Goal: Task Accomplishment & Management: Manage account settings

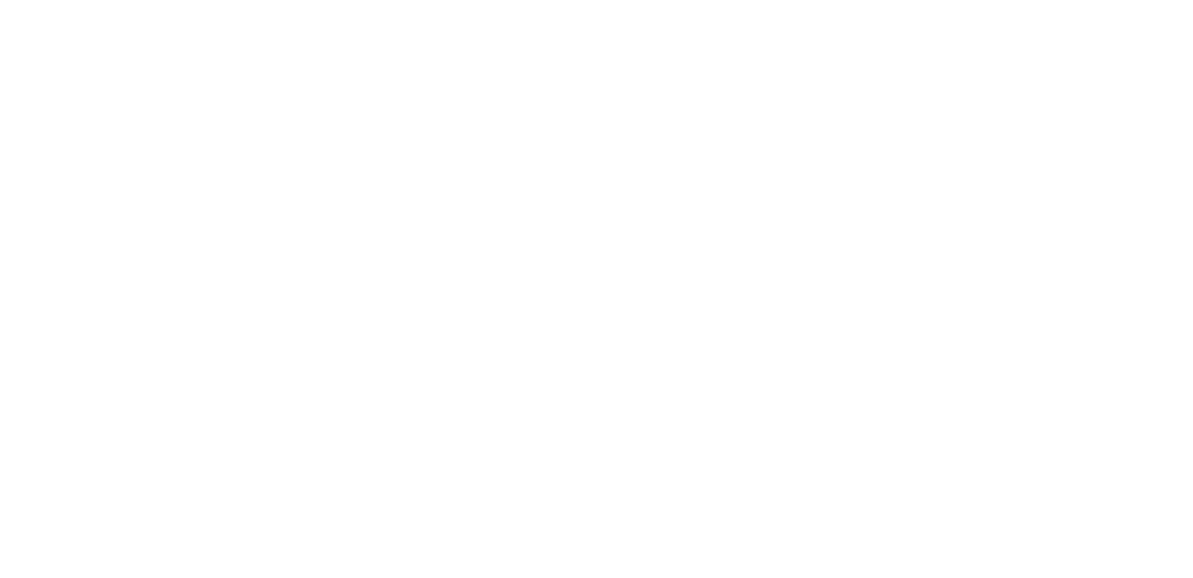
select select "English"
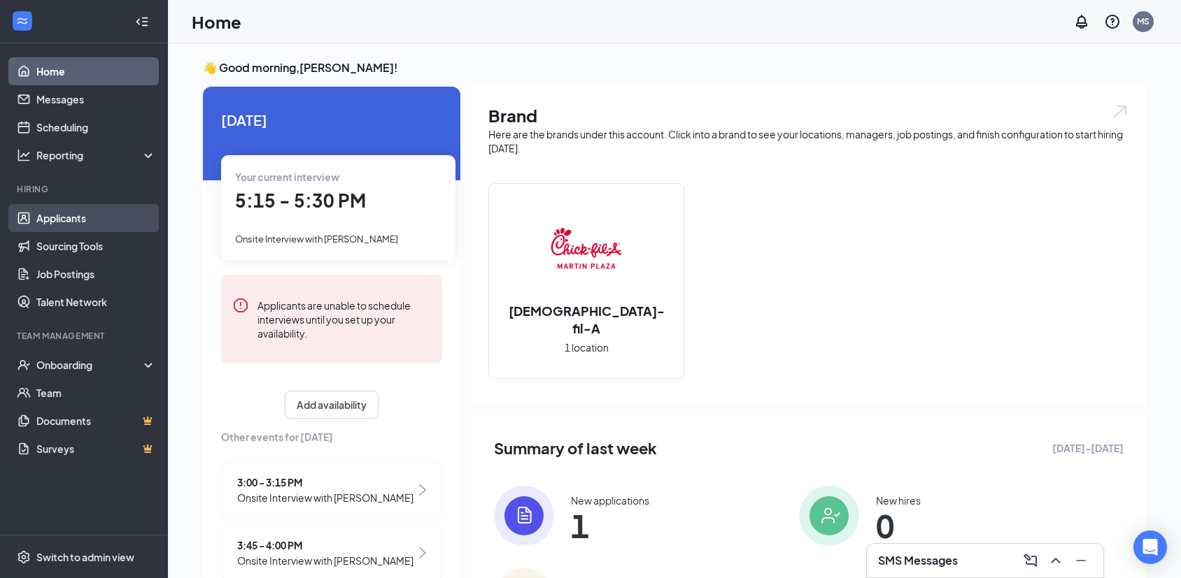
click at [69, 221] on link "Applicants" at bounding box center [96, 218] width 120 height 28
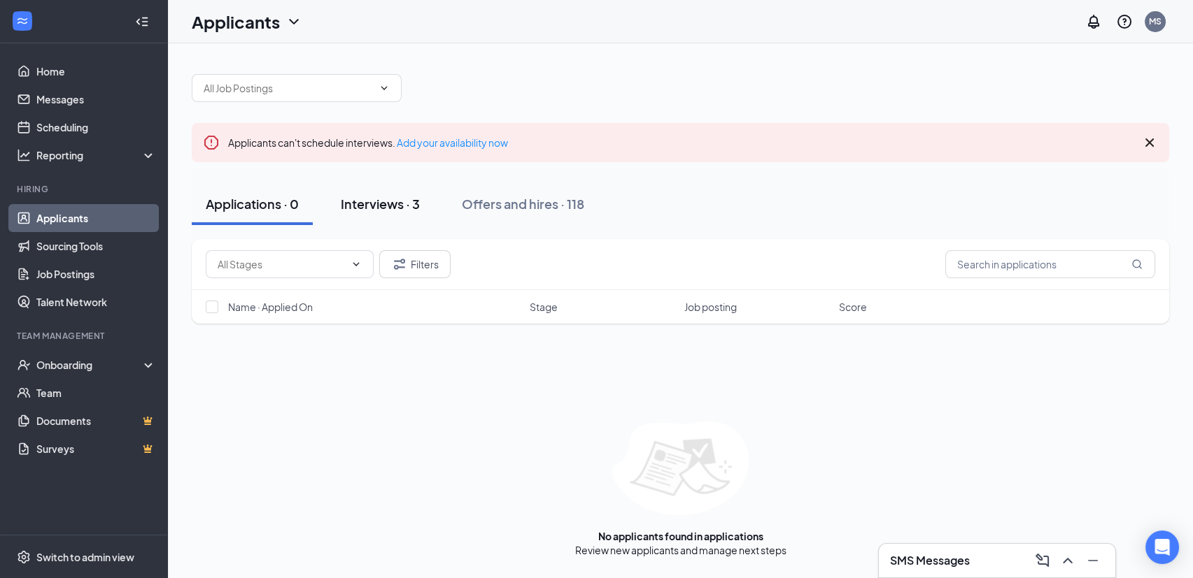
click at [382, 202] on div "Interviews · 3" at bounding box center [380, 203] width 79 height 17
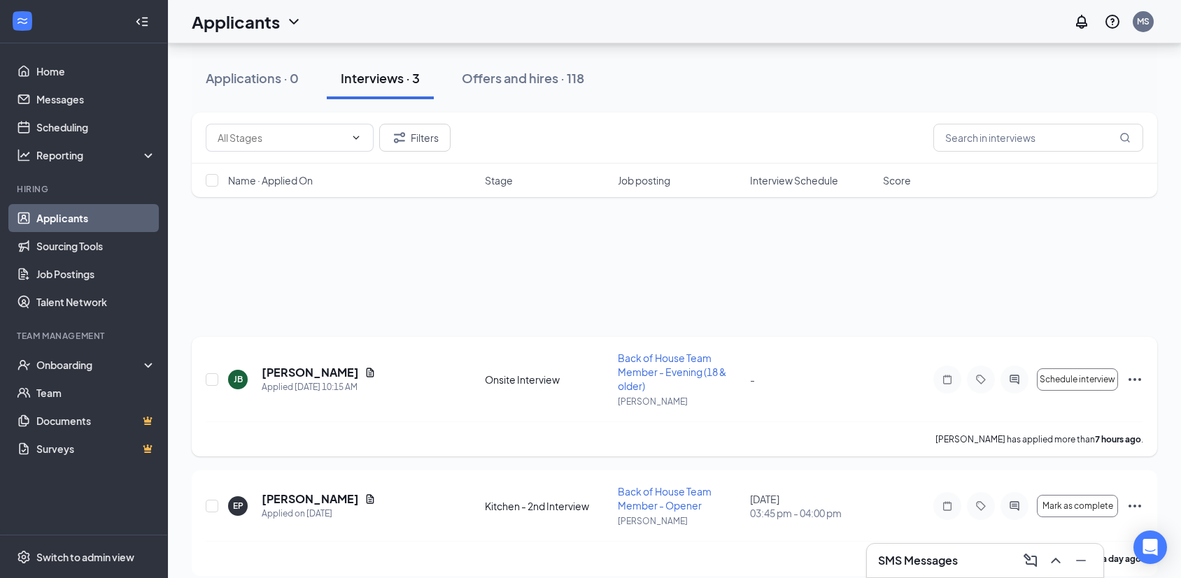
scroll to position [134, 0]
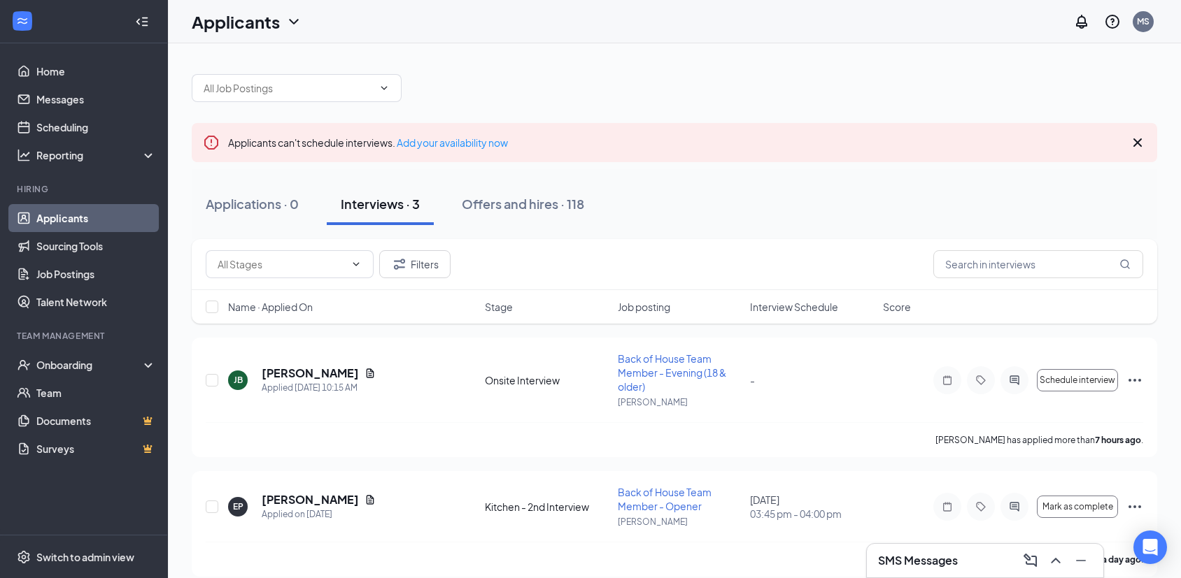
click at [457, 173] on div "Applications · 0 Interviews · 3 Offers and hires · 118" at bounding box center [674, 204] width 965 height 70
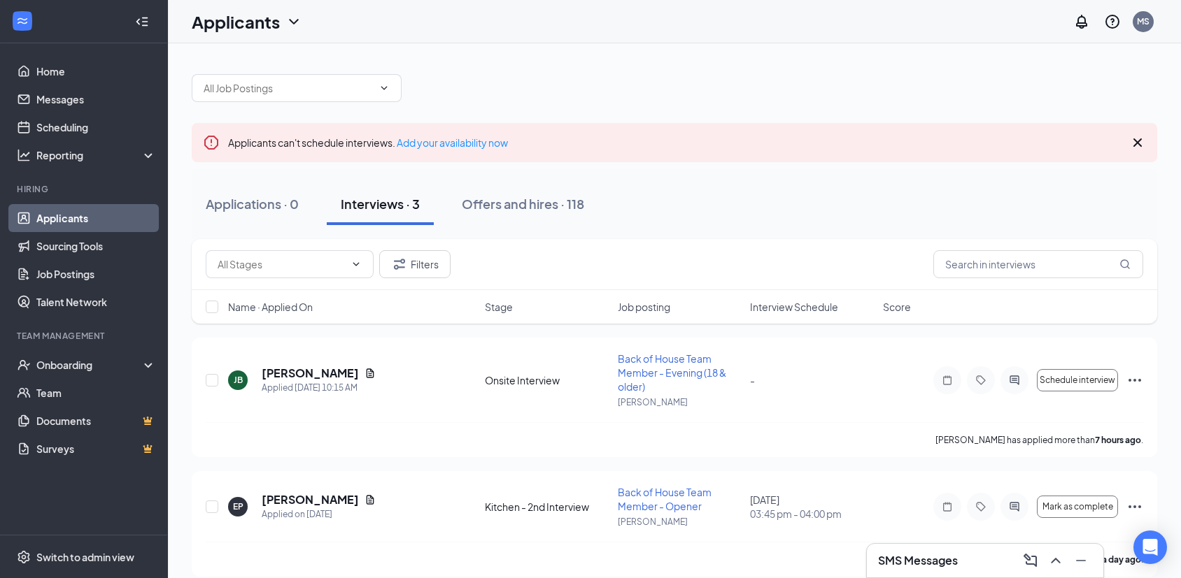
click at [457, 173] on div "Applications · 0 Interviews · 3 Offers and hires · 118" at bounding box center [674, 204] width 965 height 70
click at [395, 75] on span at bounding box center [297, 88] width 210 height 28
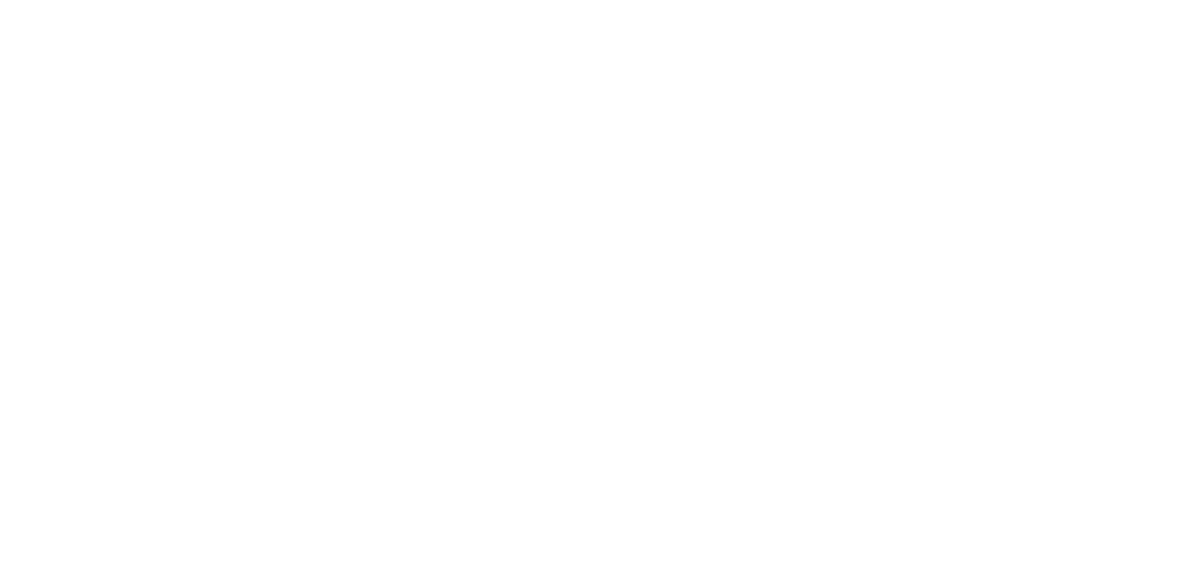
select select "English"
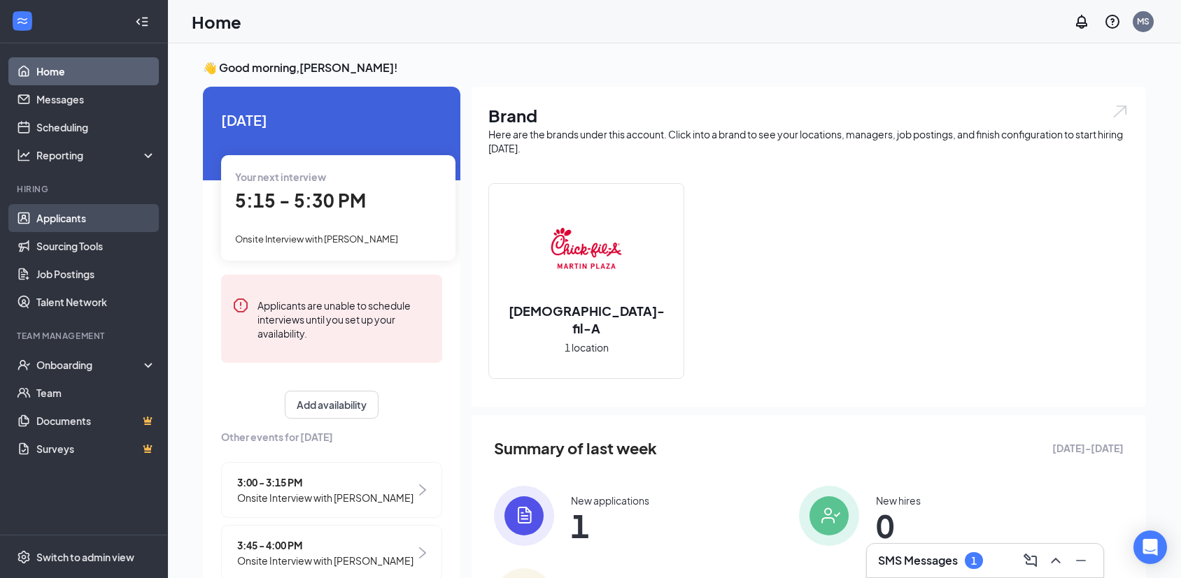
click at [90, 218] on link "Applicants" at bounding box center [96, 218] width 120 height 28
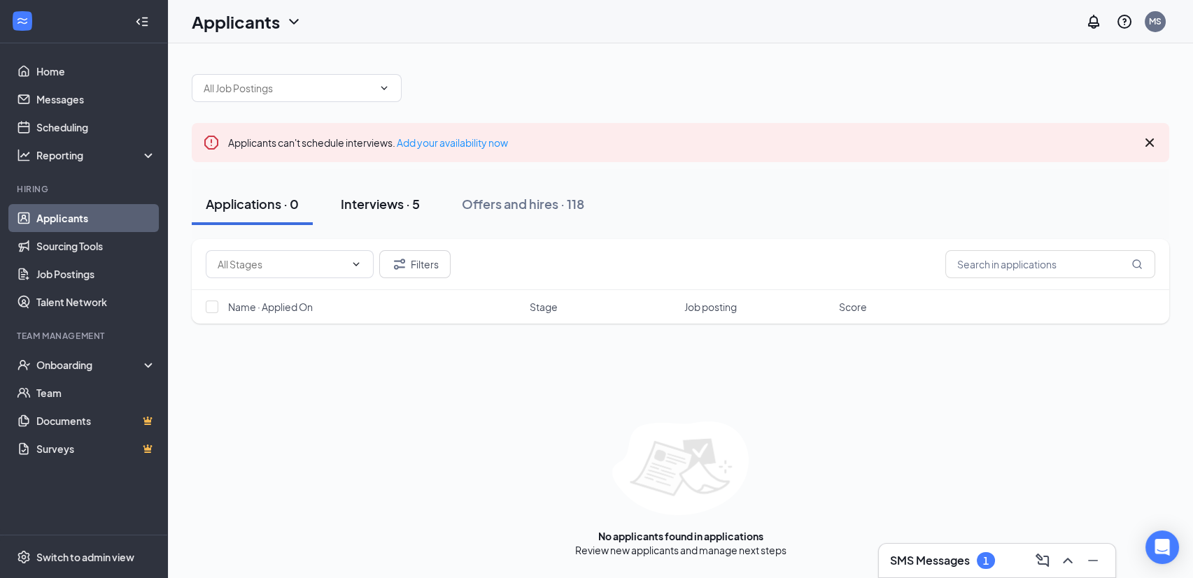
click at [376, 200] on div "Interviews · 5" at bounding box center [380, 203] width 79 height 17
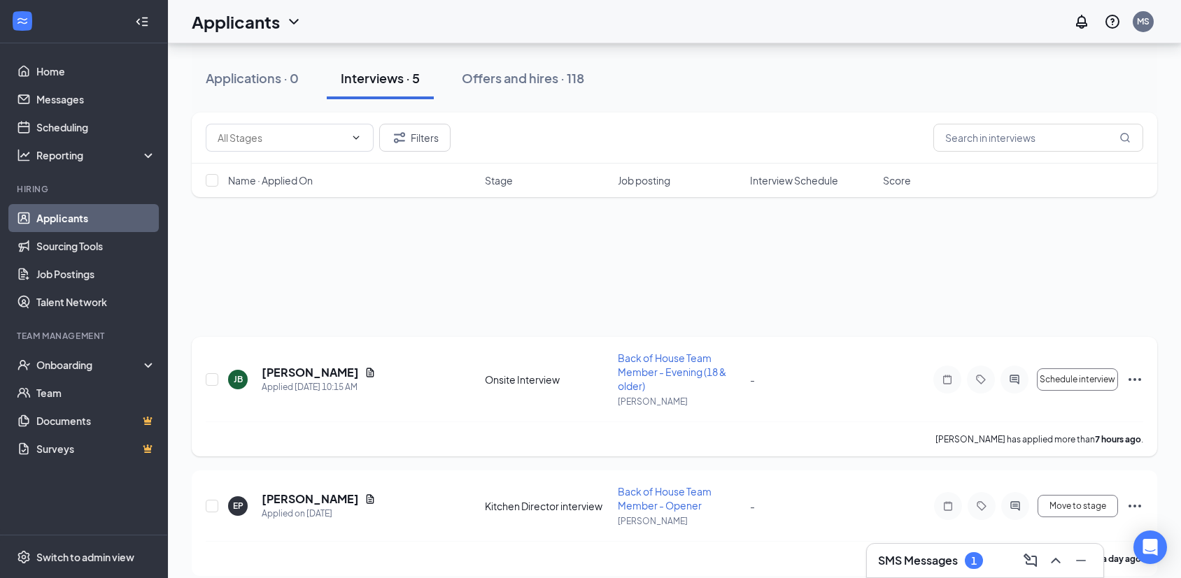
scroll to position [181, 0]
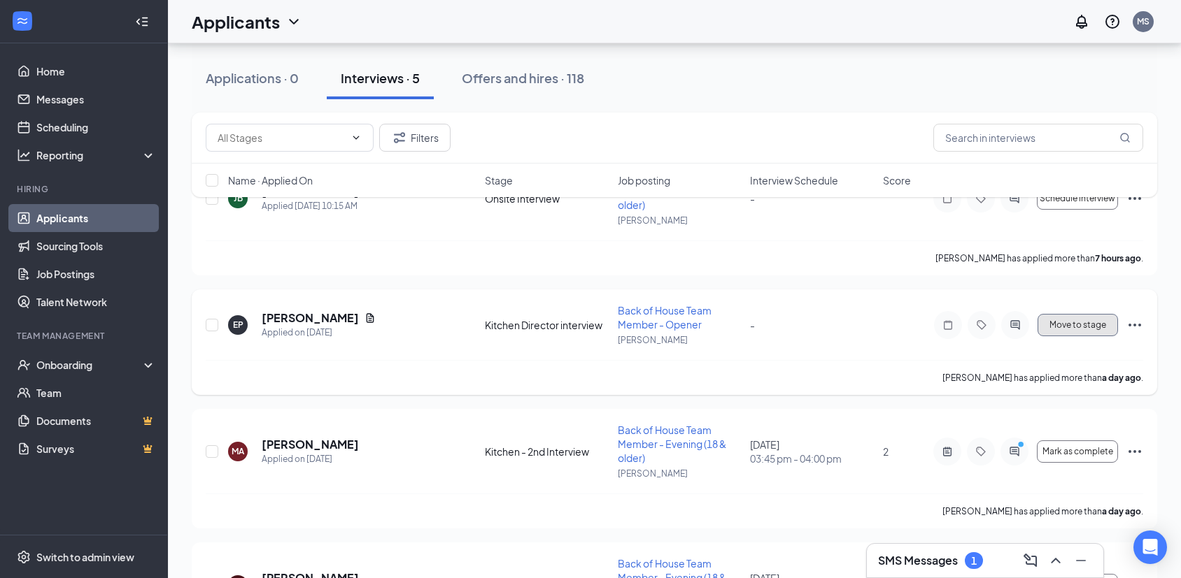
click at [1069, 327] on span "Move to stage" at bounding box center [1077, 325] width 57 height 10
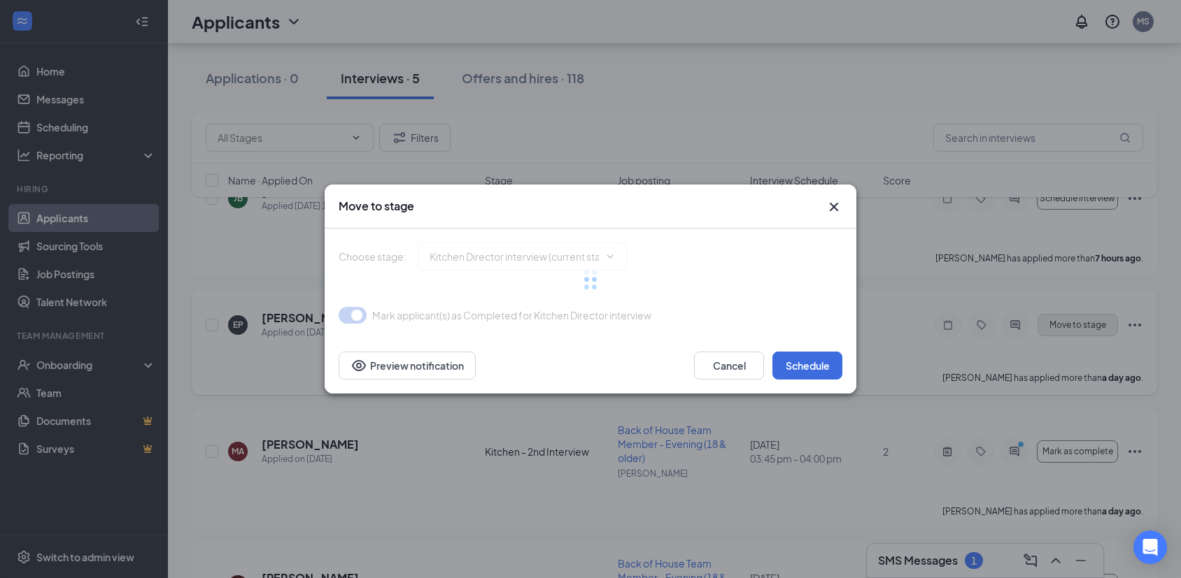
type input "Kitchen - 2nd Interview (next stage)"
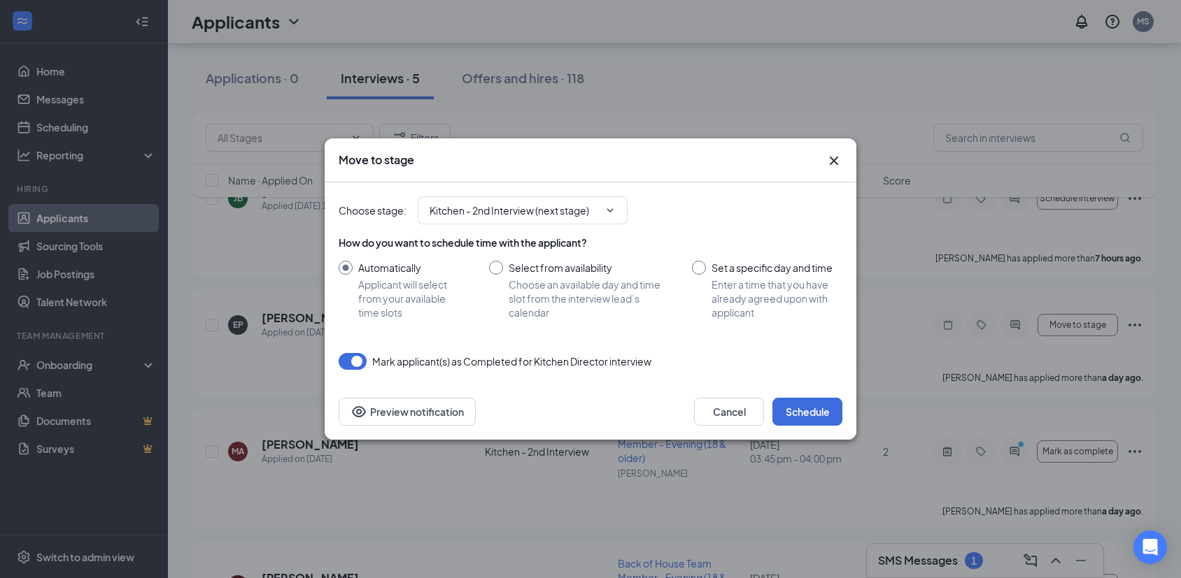
click at [706, 258] on div "How do you want to schedule time with the applicant? Automatically Applicant wi…" at bounding box center [591, 278] width 504 height 84
click at [703, 262] on input "Set a specific day and time Enter a time that you have already agreed upon with…" at bounding box center [767, 290] width 150 height 59
radio input "true"
radio input "false"
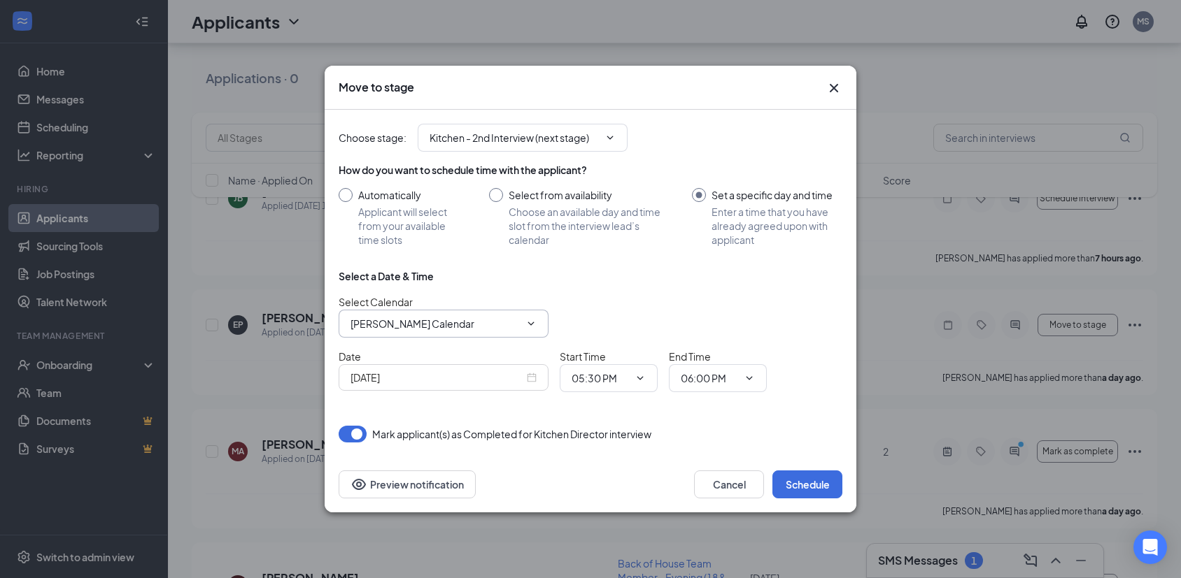
click at [515, 322] on input "Michael Sweat's Calendar" at bounding box center [434, 323] width 169 height 15
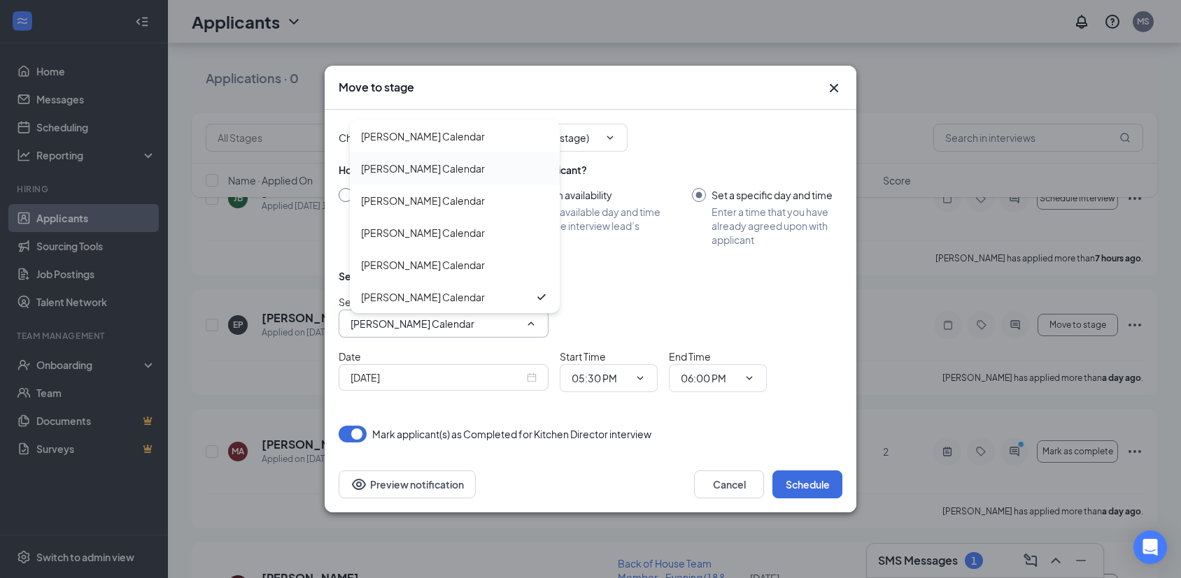
click at [392, 161] on div "Brittany Stokes's Calendar" at bounding box center [423, 168] width 124 height 15
type input "Brittany Stokes's Calendar"
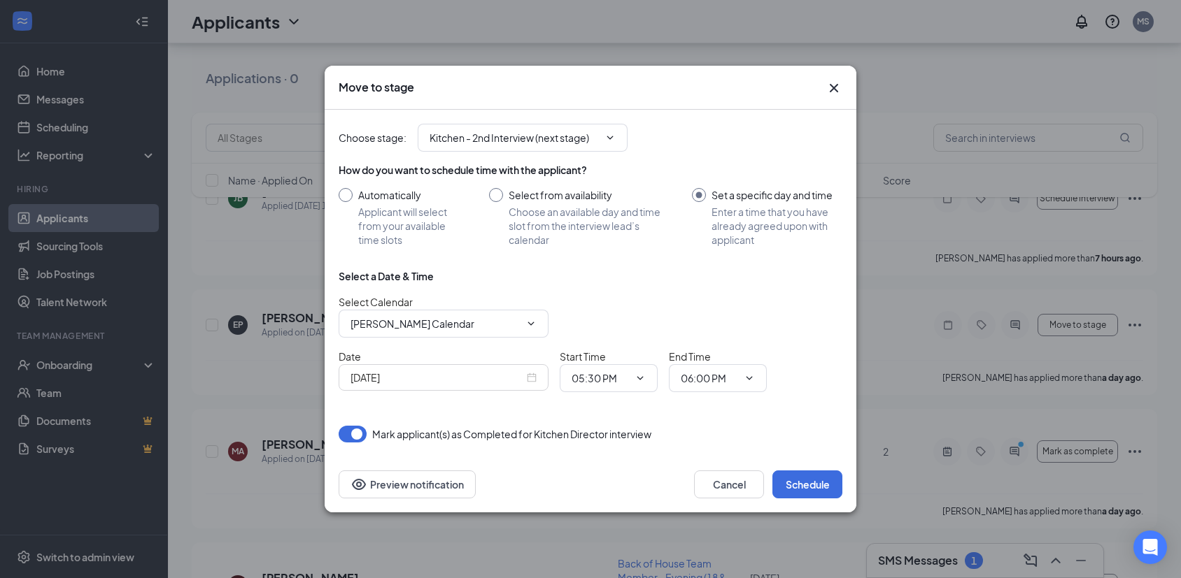
click at [529, 379] on div "Oct 15, 2025" at bounding box center [443, 377] width 186 height 15
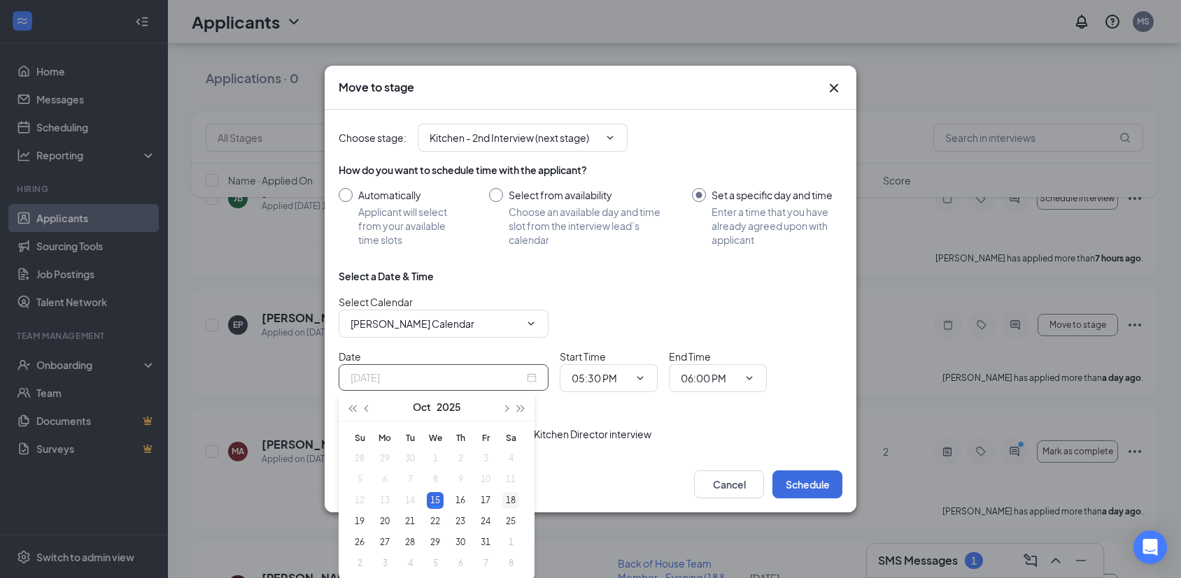
type input "Oct 18, 2025"
click at [509, 501] on div "18" at bounding box center [510, 500] width 17 height 17
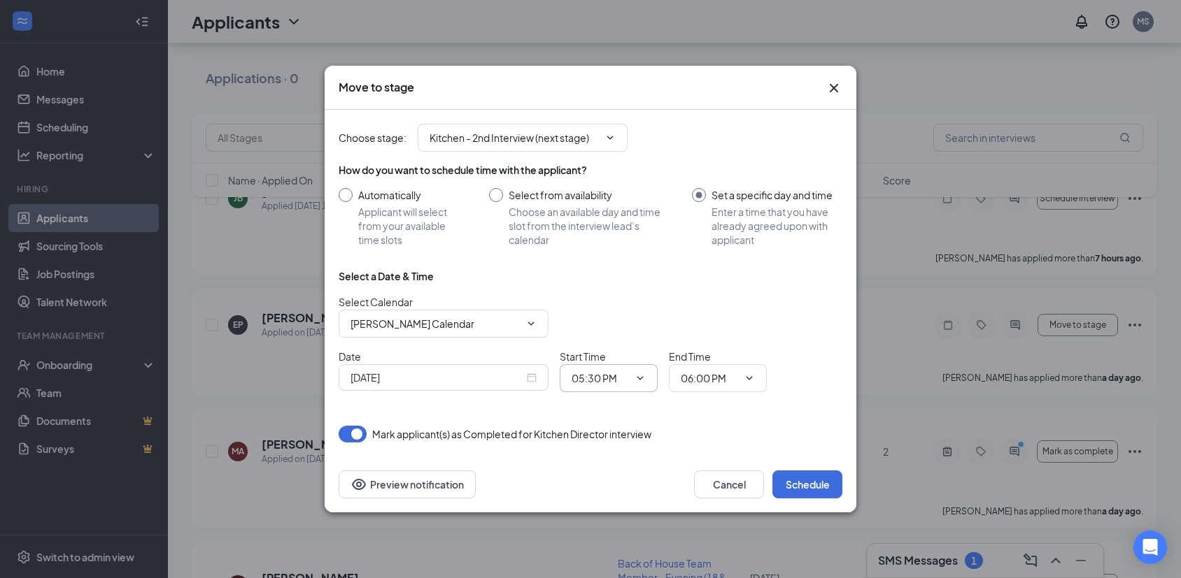
click at [632, 377] on span at bounding box center [639, 378] width 14 height 11
click at [641, 374] on icon "ChevronDown" at bounding box center [639, 378] width 11 height 11
click at [613, 207] on div "03:45 PM" at bounding box center [602, 206] width 41 height 15
type input "03:45 PM"
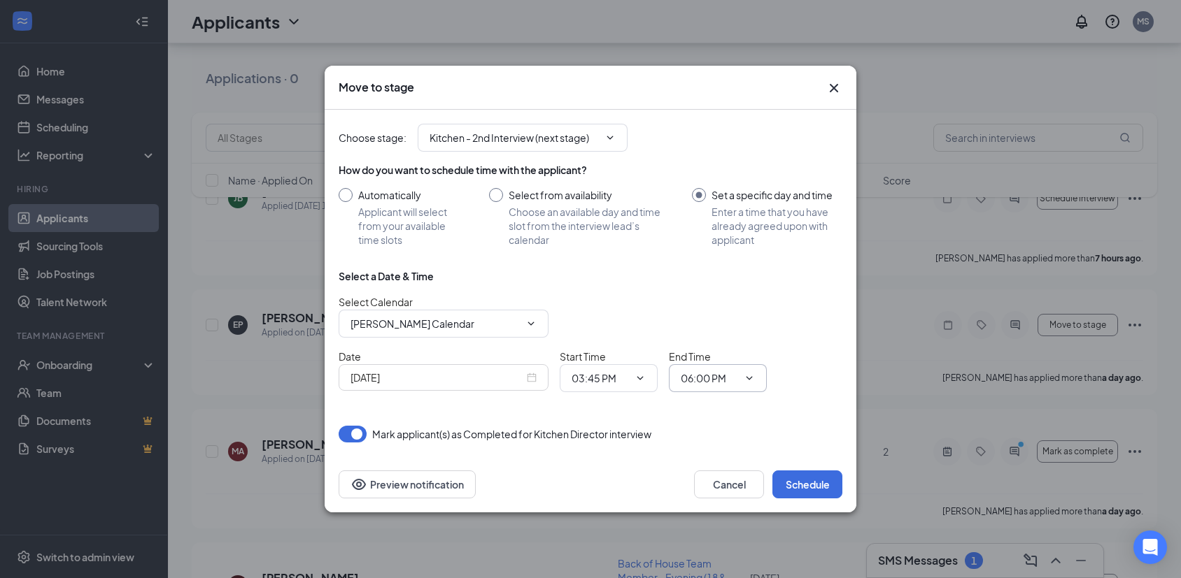
click at [747, 376] on icon "ChevronDown" at bounding box center [748, 378] width 11 height 11
click at [711, 232] on div "04:00 PM" at bounding box center [711, 239] width 41 height 15
type input "04:00 PM"
click at [806, 485] on button "Schedule" at bounding box center [807, 485] width 70 height 28
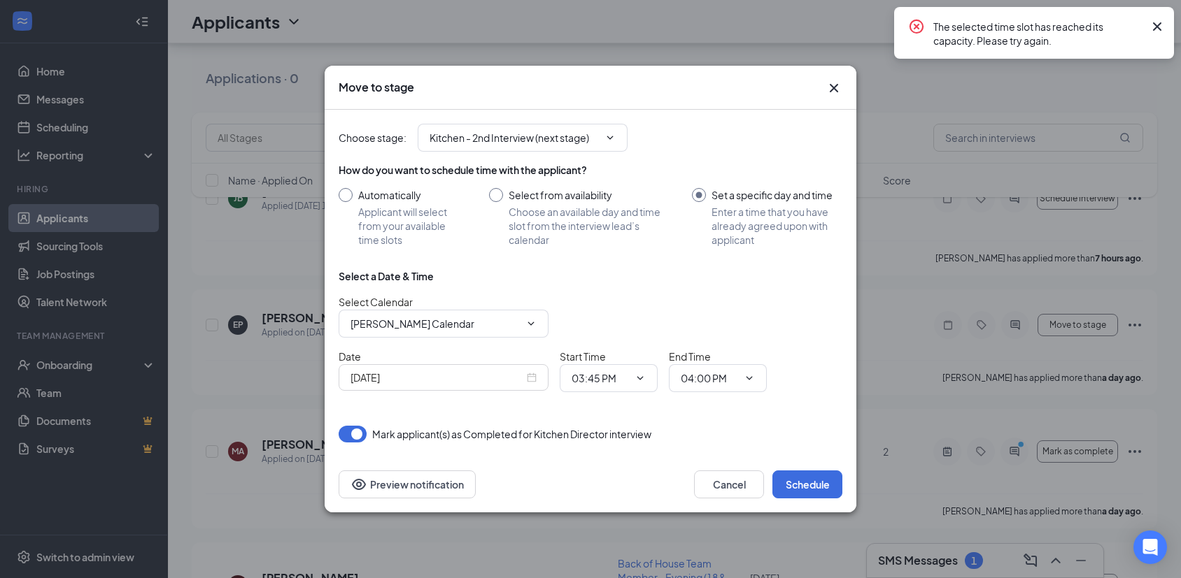
click at [1158, 26] on icon "Cross" at bounding box center [1157, 26] width 8 height 8
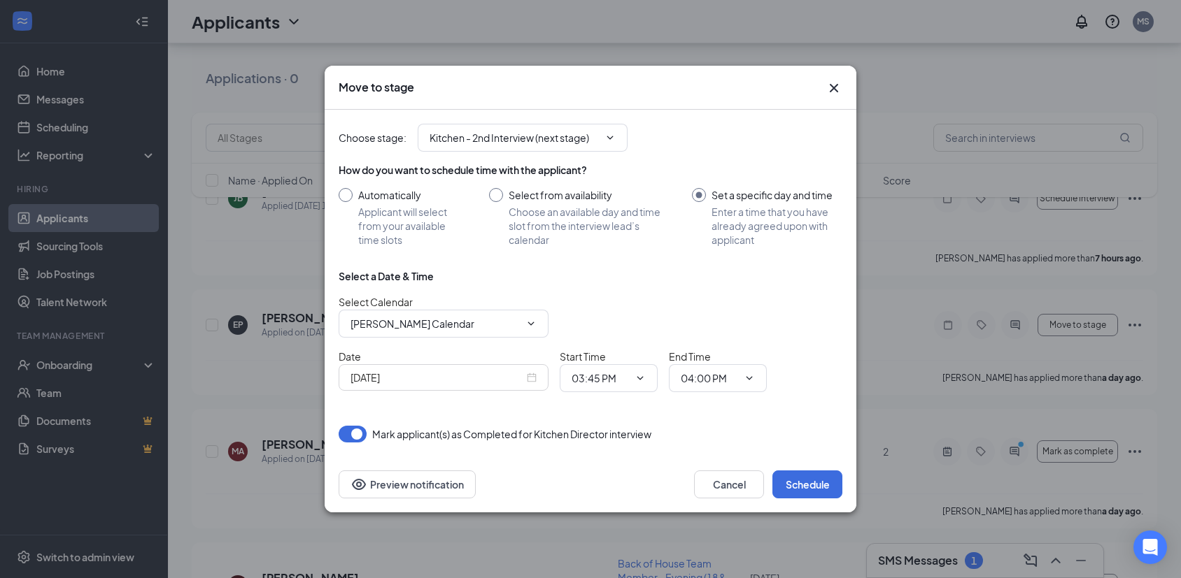
click at [839, 85] on icon "Cross" at bounding box center [833, 88] width 17 height 17
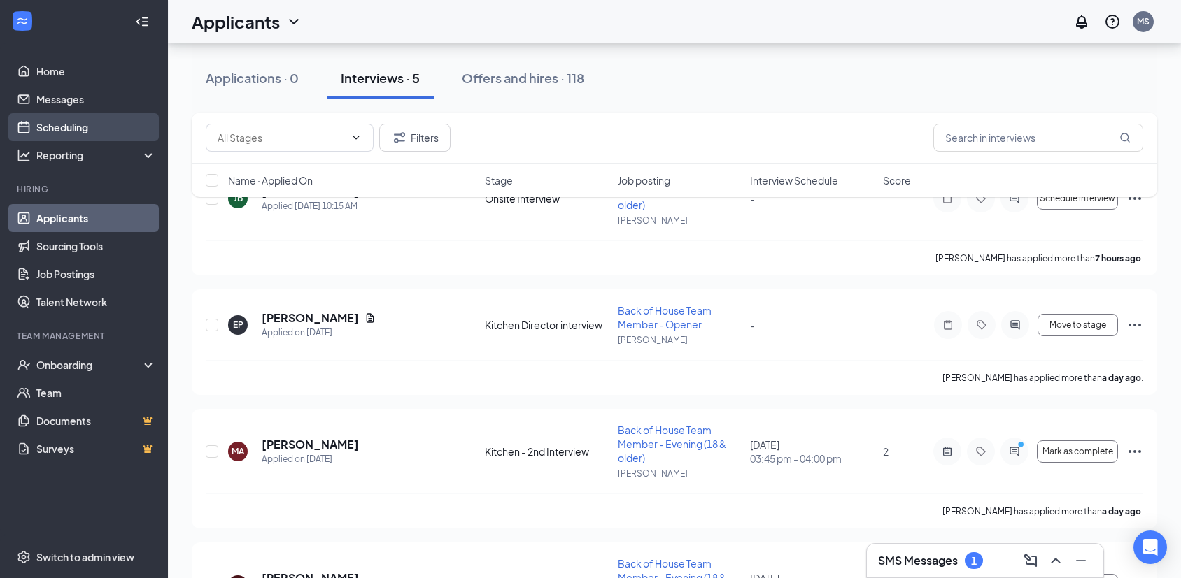
click at [67, 122] on link "Scheduling" at bounding box center [96, 127] width 120 height 28
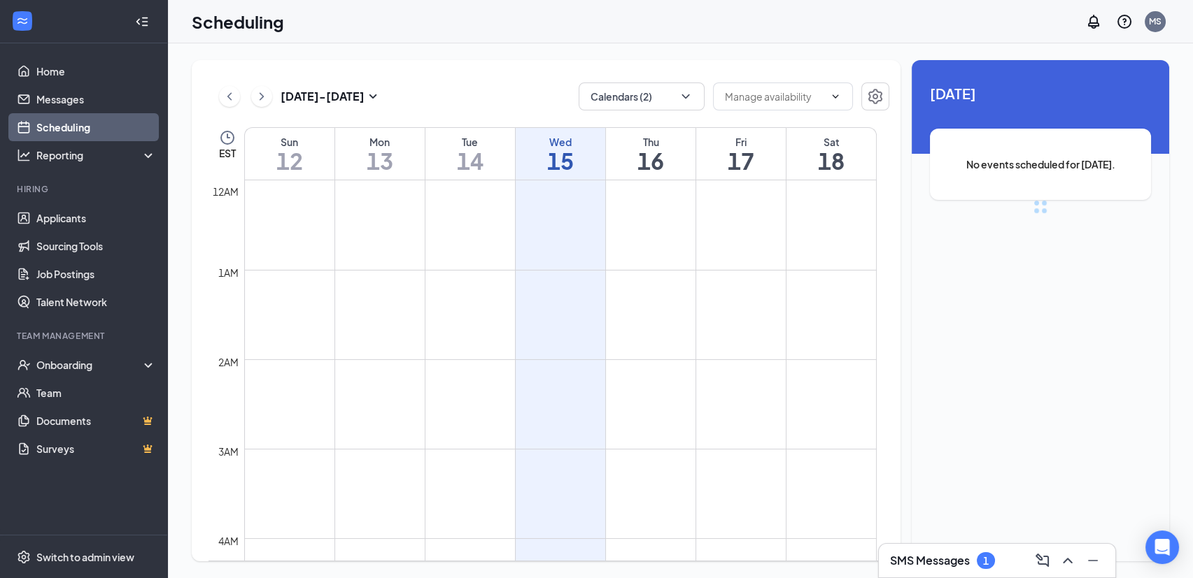
scroll to position [688, 0]
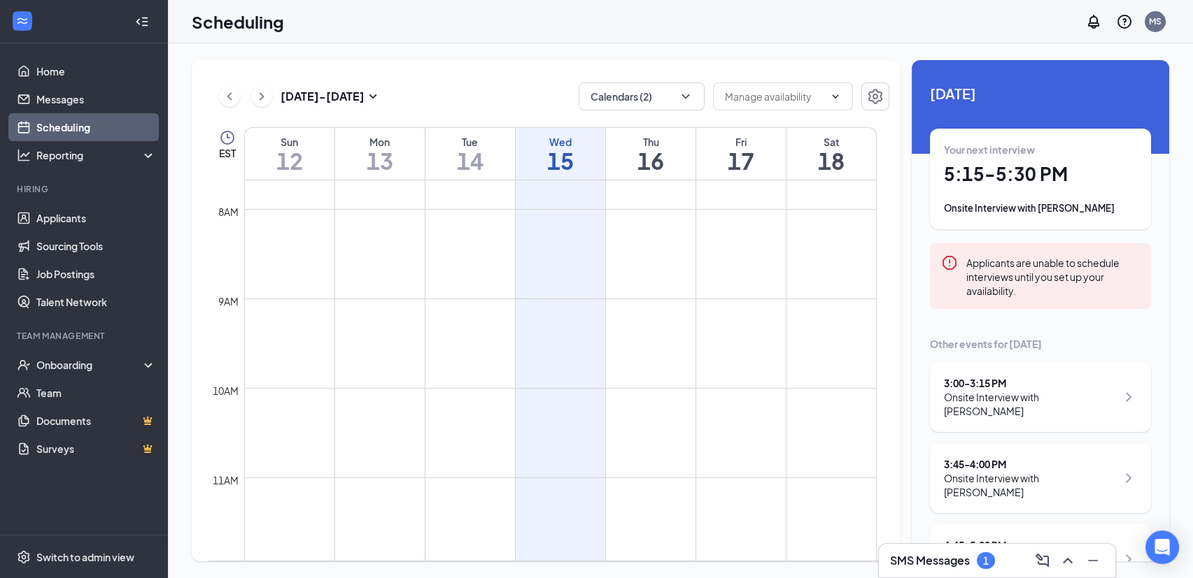
click at [927, 563] on h3 "SMS Messages" at bounding box center [930, 560] width 80 height 15
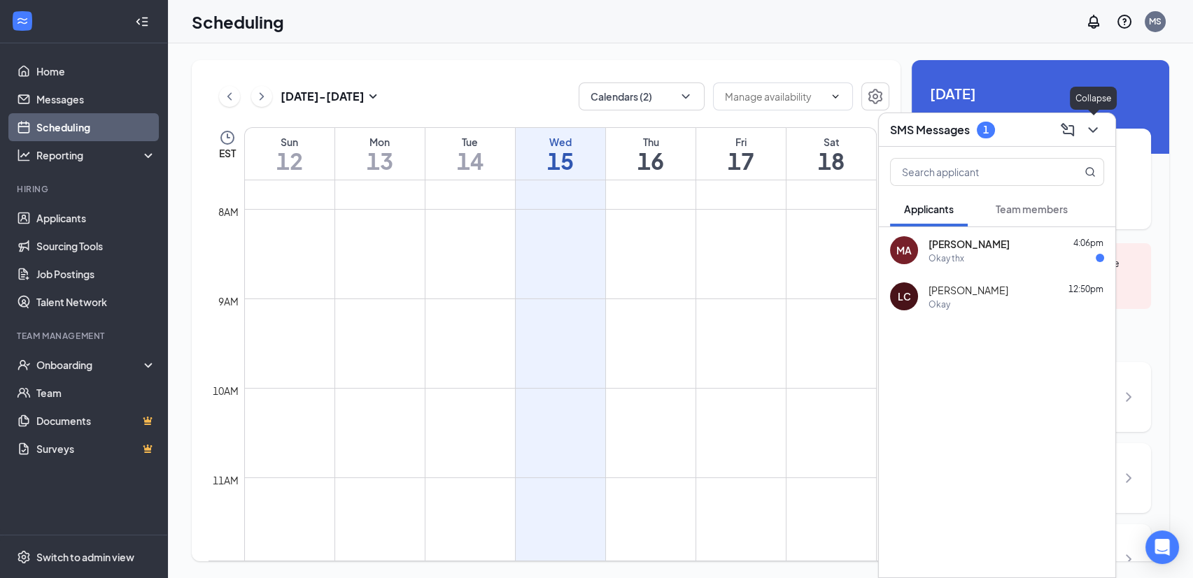
click at [1096, 127] on icon "ChevronDown" at bounding box center [1092, 130] width 9 height 6
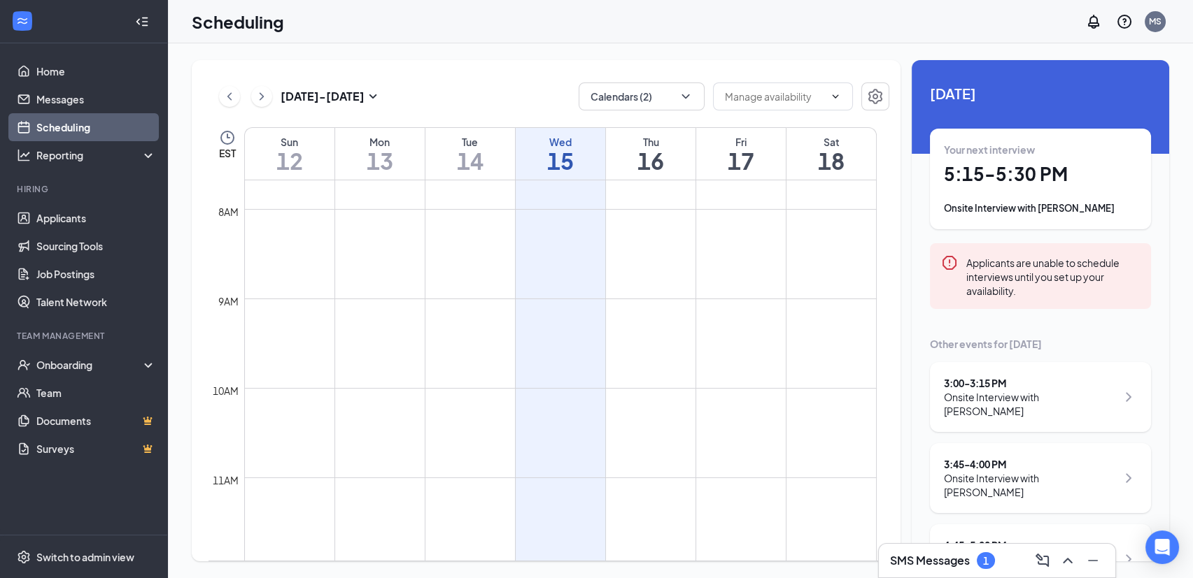
click at [834, 164] on h1 "18" at bounding box center [831, 161] width 90 height 24
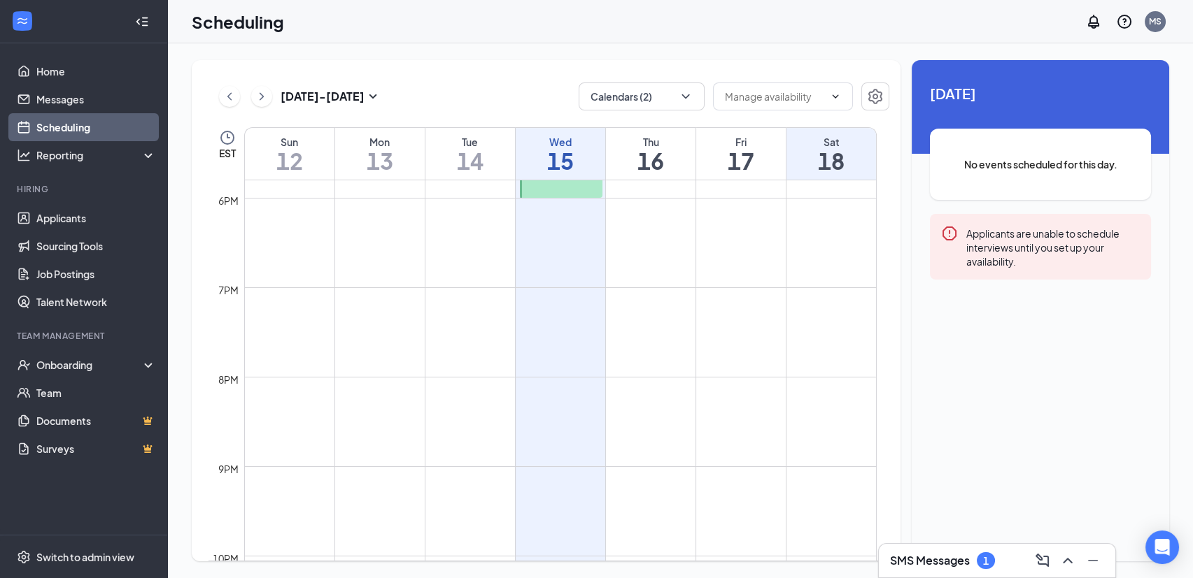
scroll to position [1231, 0]
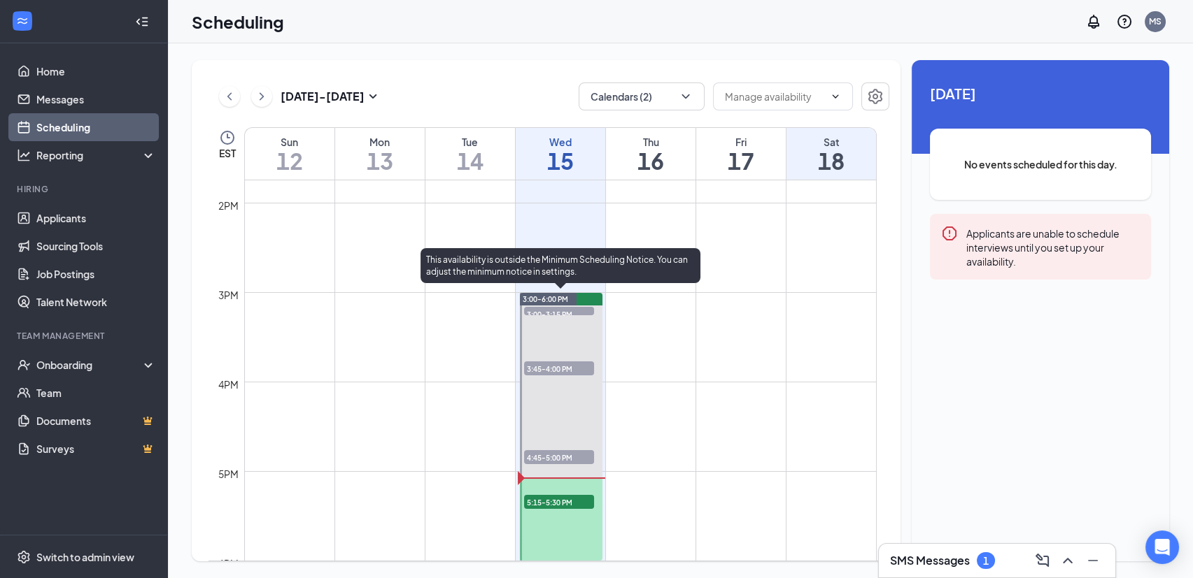
click at [555, 454] on span "4:45-5:00 PM" at bounding box center [559, 457] width 70 height 14
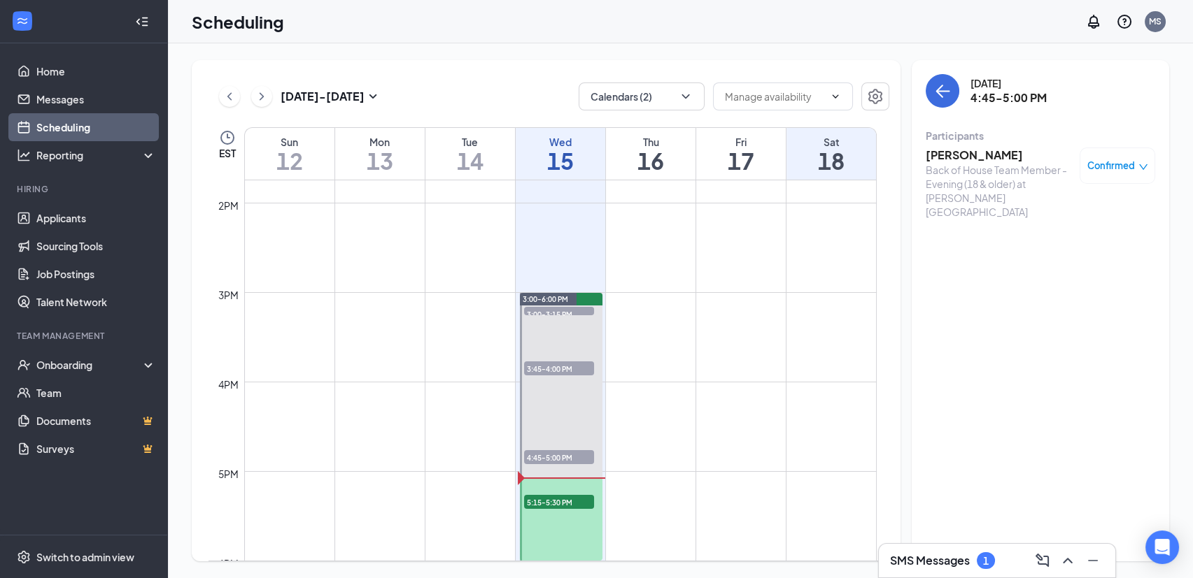
click at [1142, 166] on icon "down" at bounding box center [1143, 167] width 10 height 10
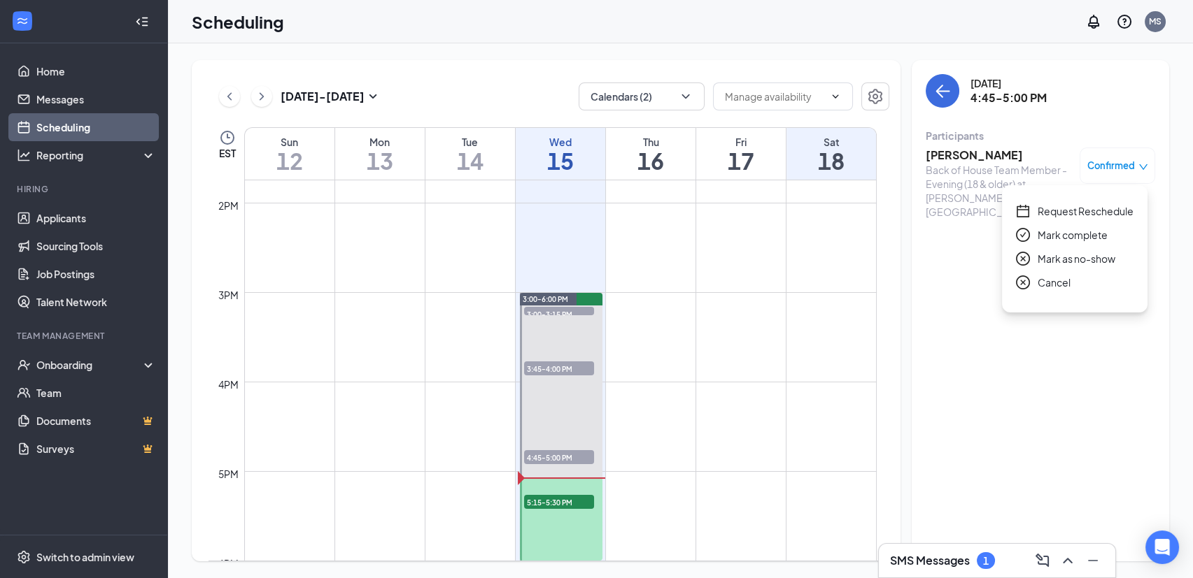
click at [1081, 253] on span "Mark as no-show" at bounding box center [1076, 258] width 78 height 15
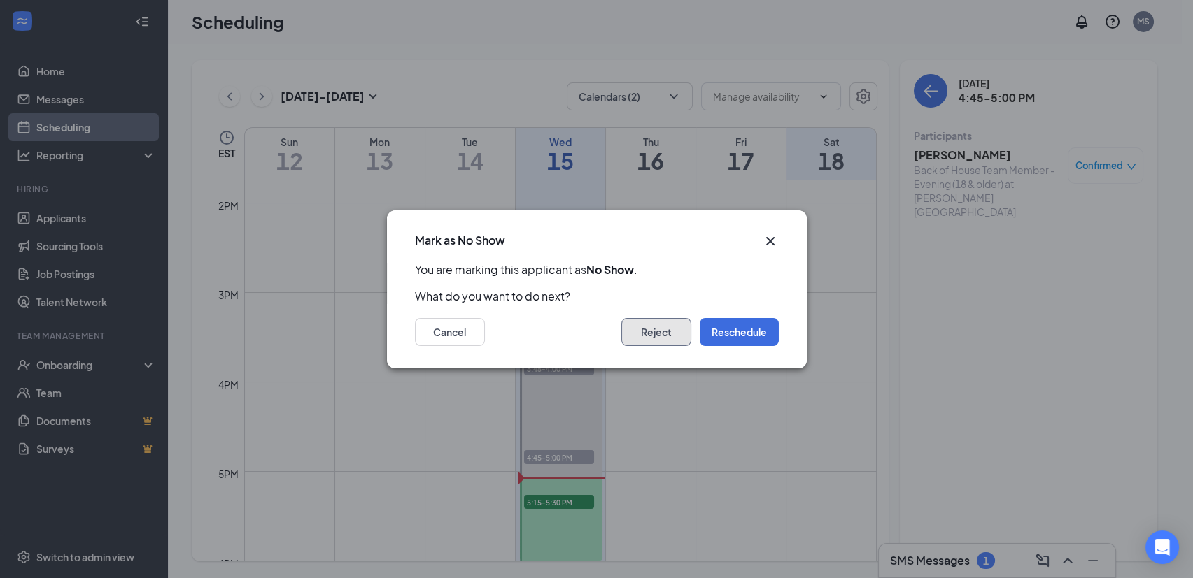
click at [643, 330] on button "Reject" at bounding box center [656, 332] width 70 height 28
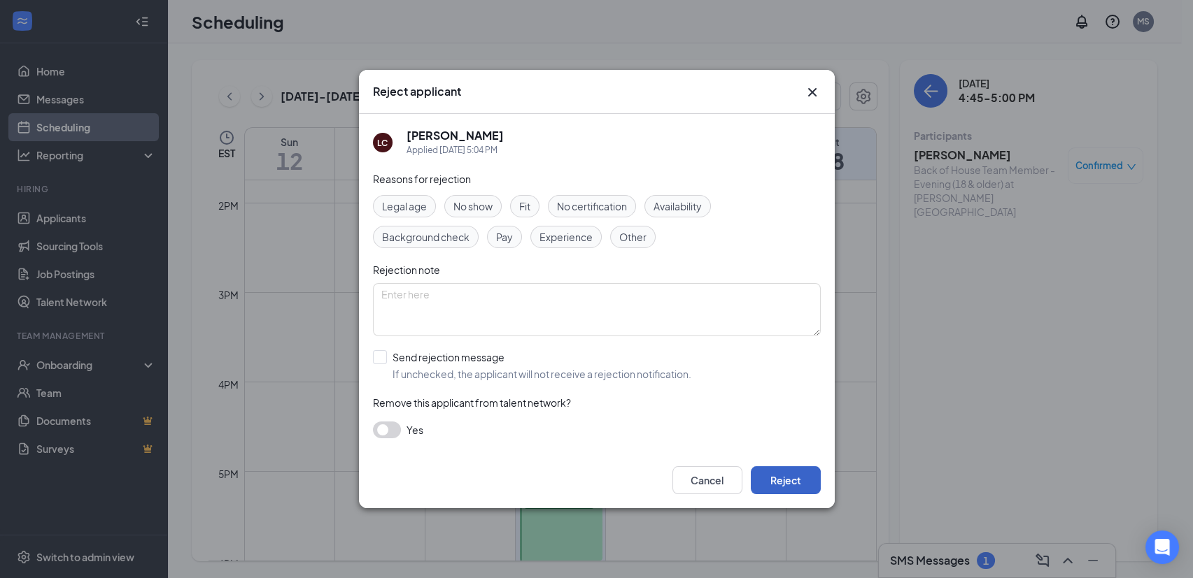
click at [796, 479] on button "Reject" at bounding box center [785, 481] width 70 height 28
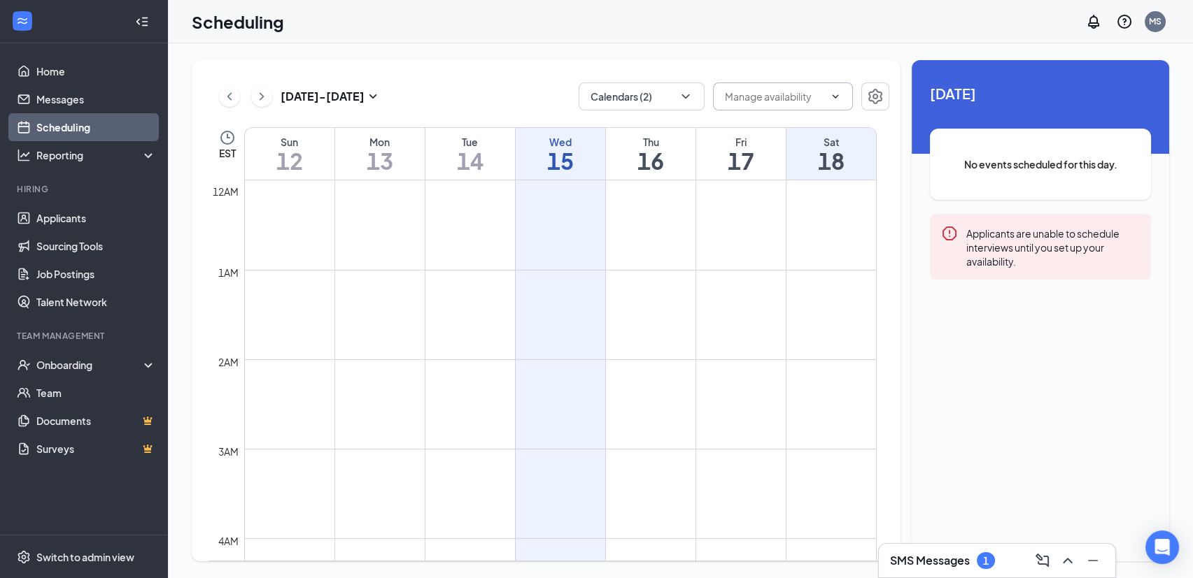
click at [751, 97] on input "text" at bounding box center [774, 96] width 99 height 15
click at [649, 101] on button "Calendars (2)" at bounding box center [641, 97] width 126 height 28
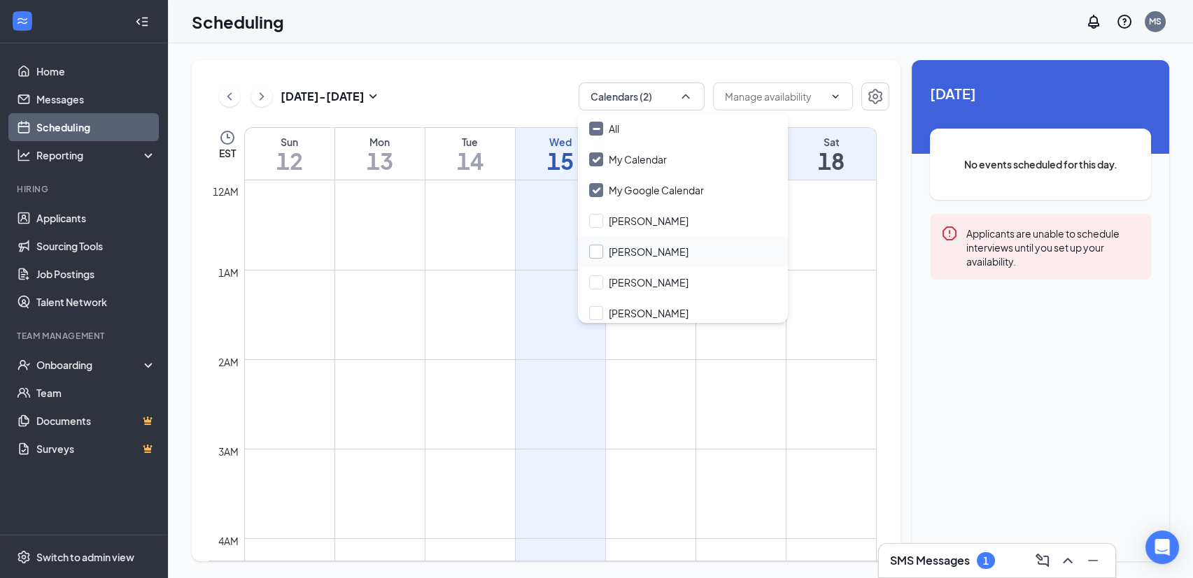
click at [603, 252] on input "[PERSON_NAME]" at bounding box center [638, 252] width 99 height 14
checkbox input "true"
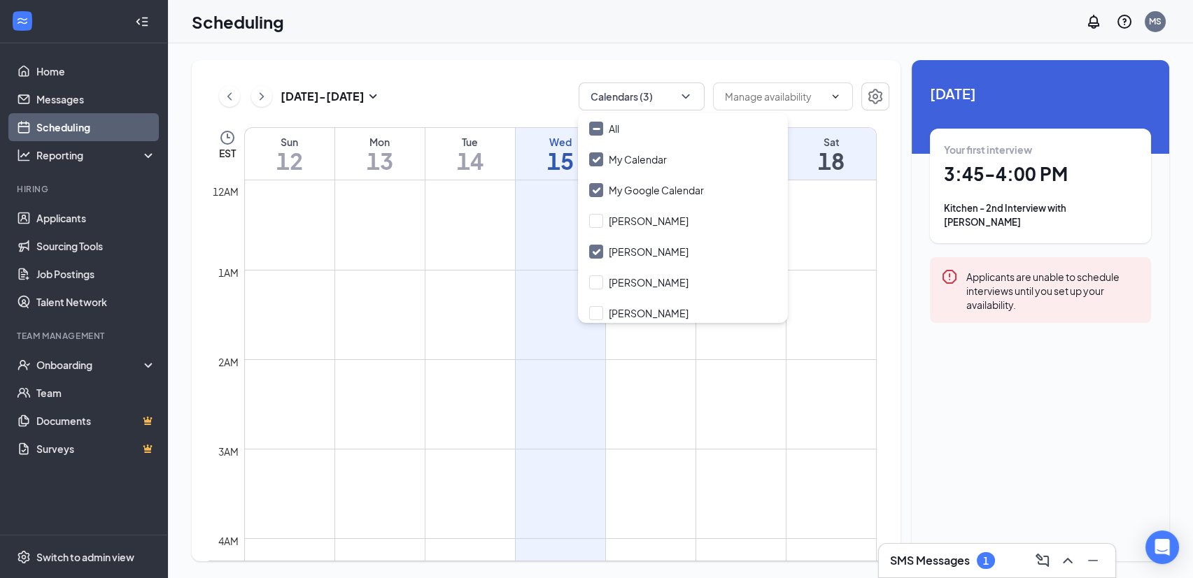
click at [837, 50] on div "Oct 12 - Oct 18 Calendars (3) Delete all availability EST Sun 12 Mon 13 Tue 14 …" at bounding box center [680, 310] width 1025 height 535
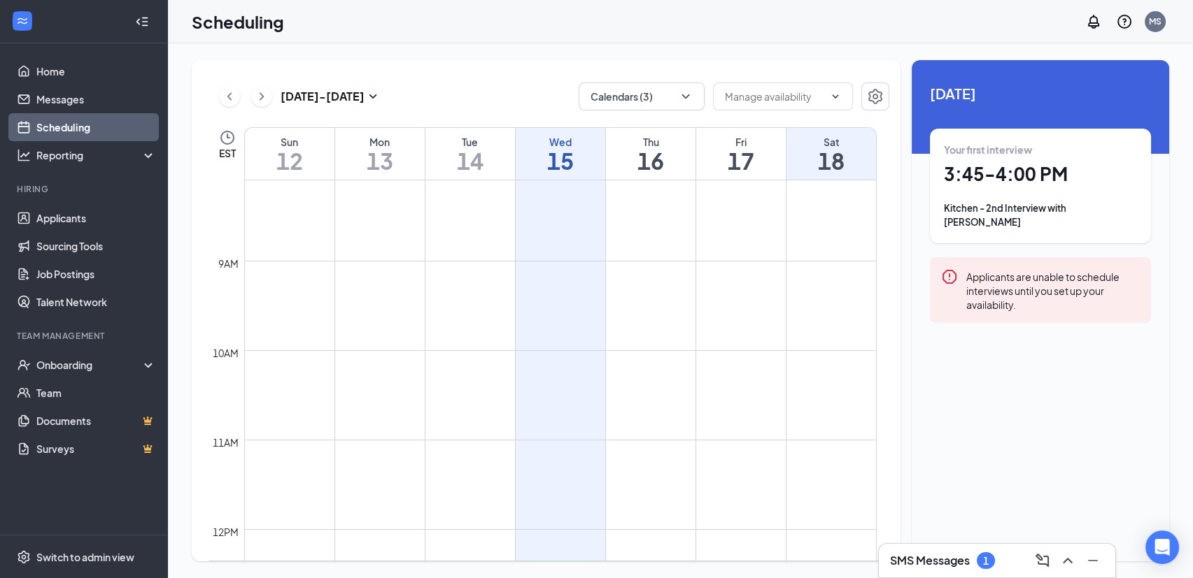
scroll to position [1269, 0]
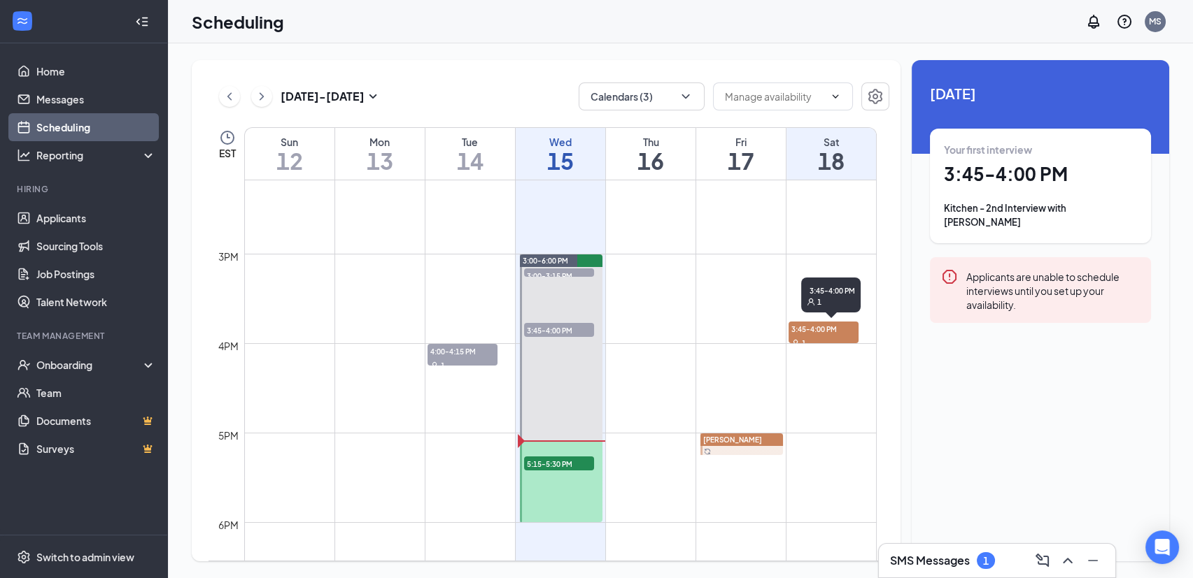
click at [825, 330] on span "3:45-4:00 PM" at bounding box center [823, 329] width 70 height 14
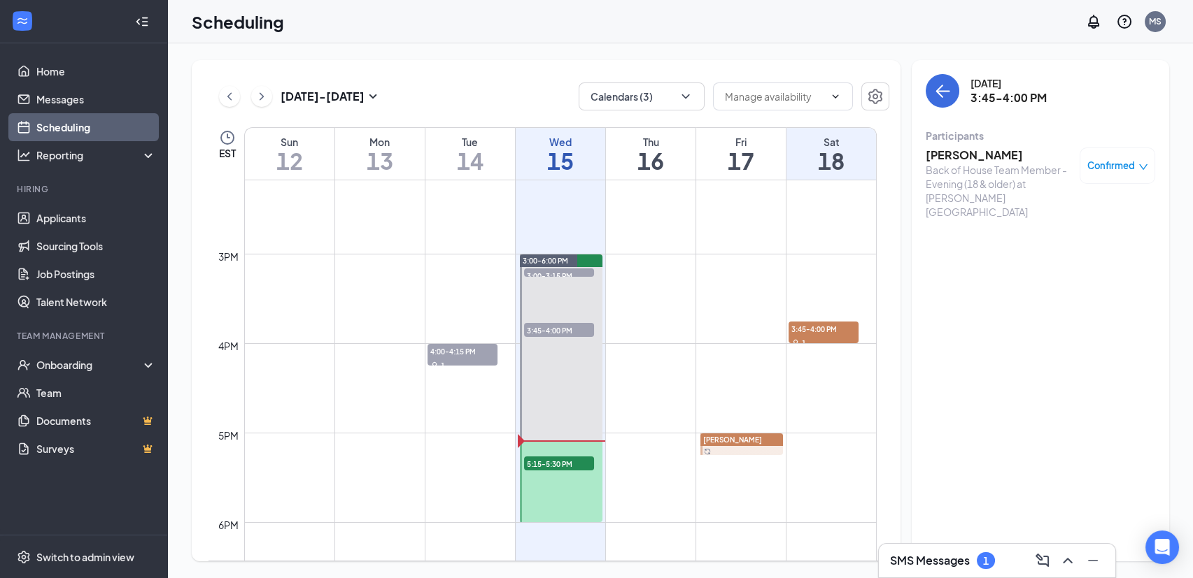
click at [1123, 161] on span "Confirmed" at bounding box center [1111, 166] width 48 height 14
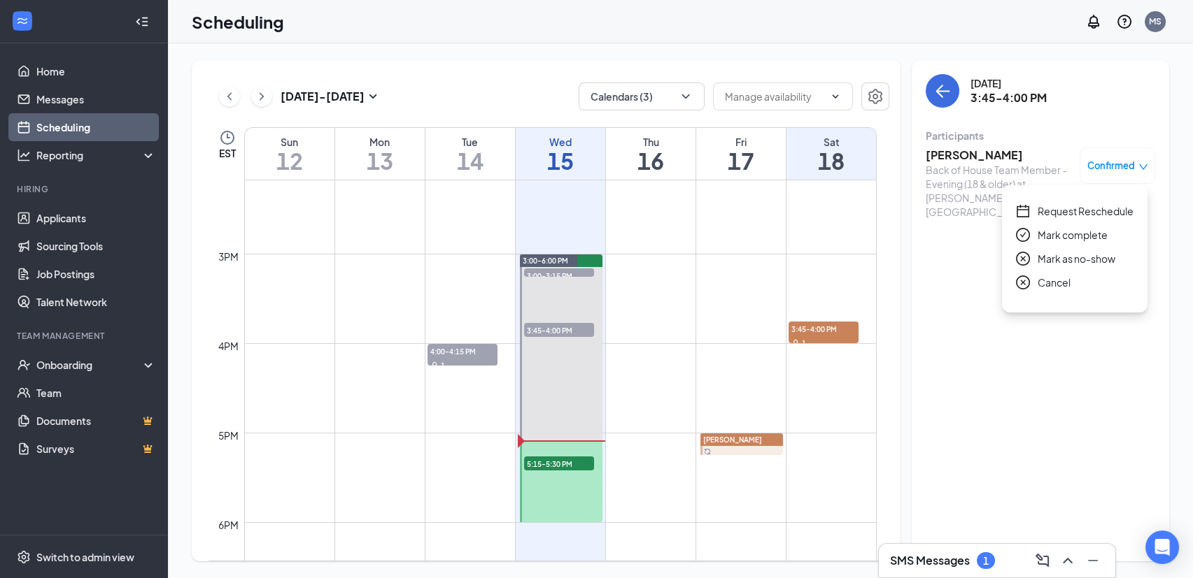
click at [1055, 286] on span "Cancel" at bounding box center [1053, 282] width 33 height 15
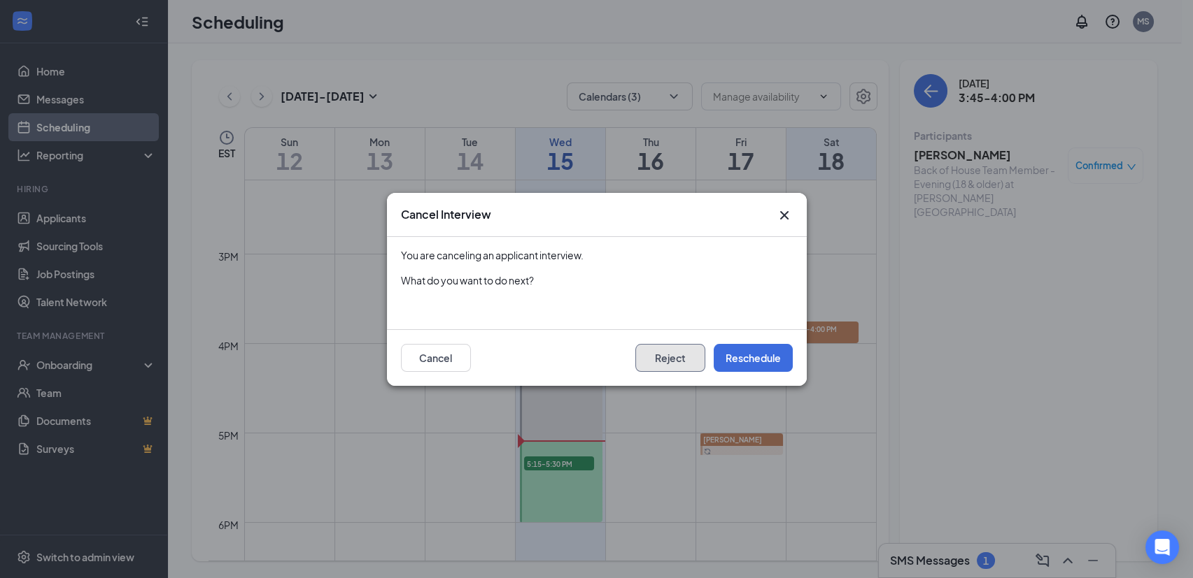
click at [669, 353] on button "Reject" at bounding box center [670, 358] width 70 height 28
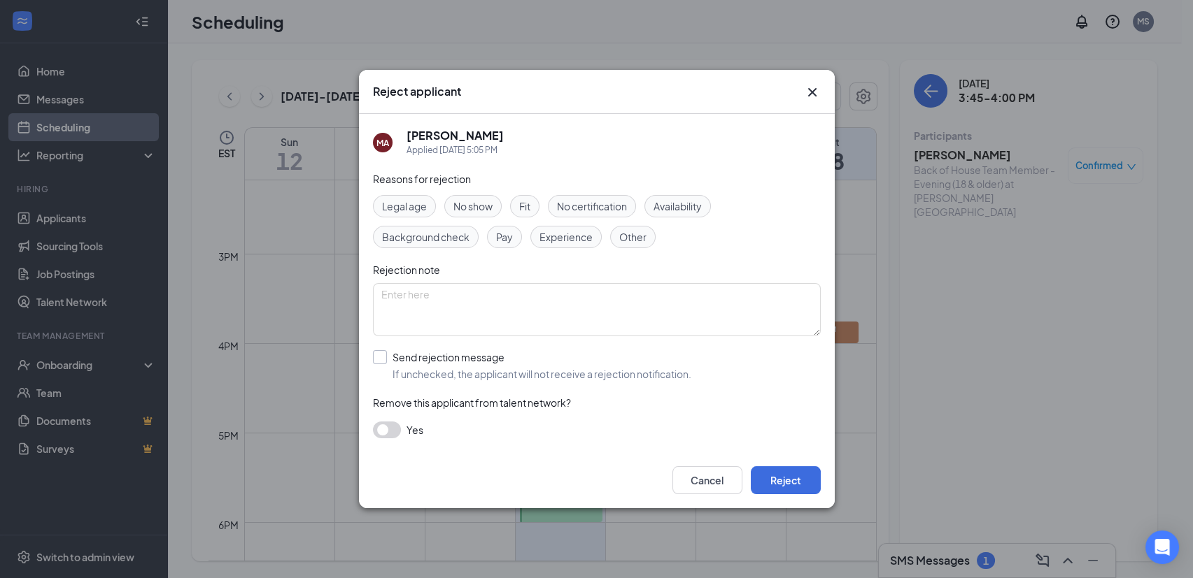
click at [379, 359] on input "Send rejection message If unchecked, the applicant will not receive a rejection…" at bounding box center [532, 365] width 318 height 31
checkbox input "true"
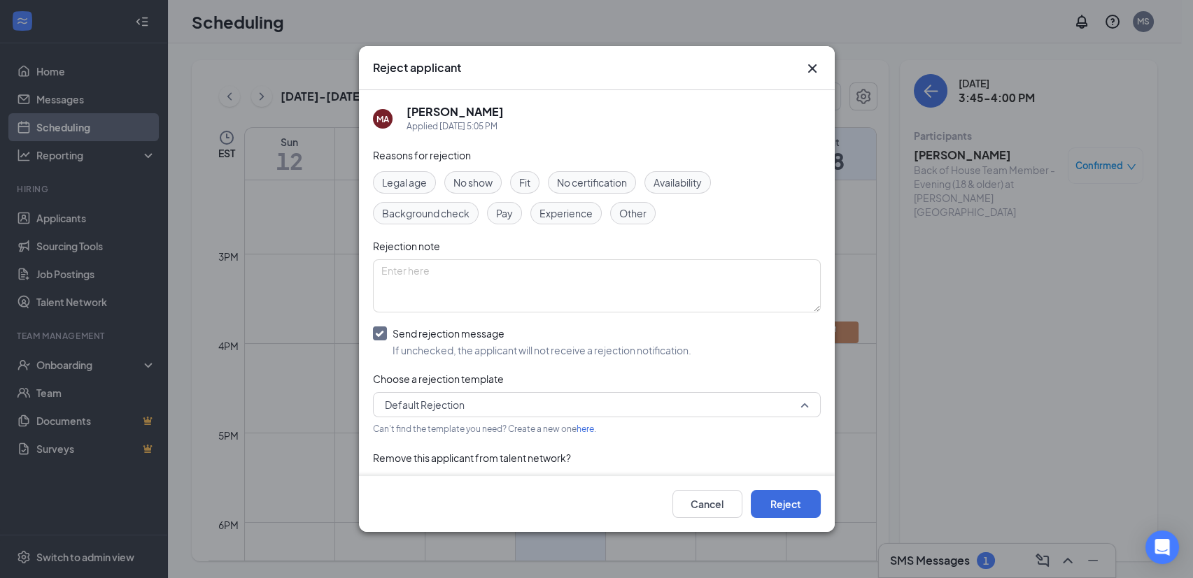
click at [428, 409] on span "Default Rejection" at bounding box center [425, 404] width 80 height 21
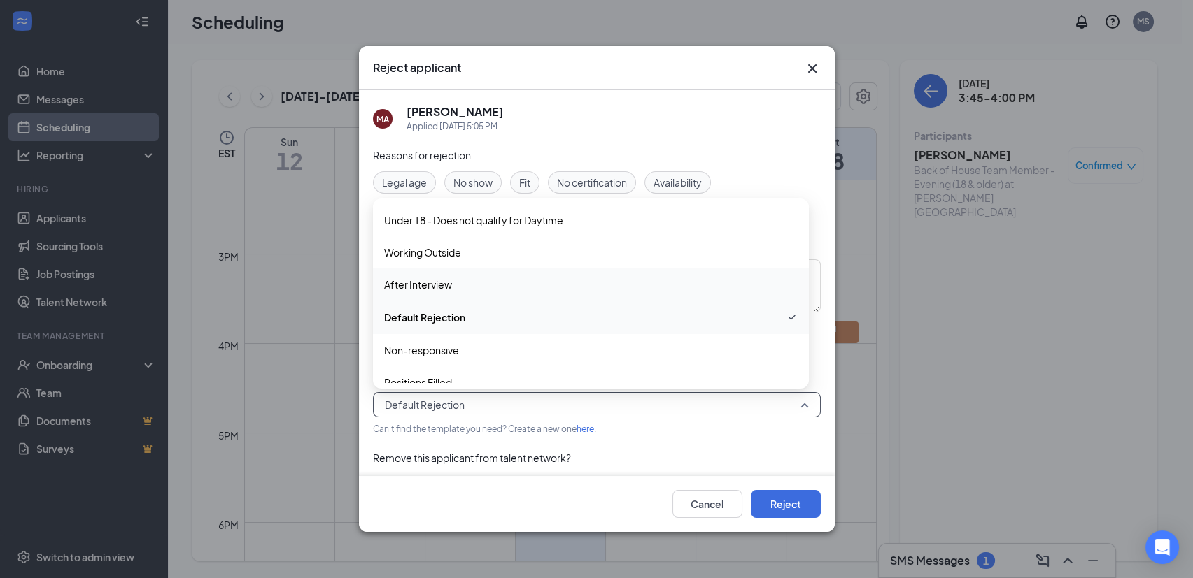
click at [427, 290] on span "After Interview" at bounding box center [418, 284] width 68 height 15
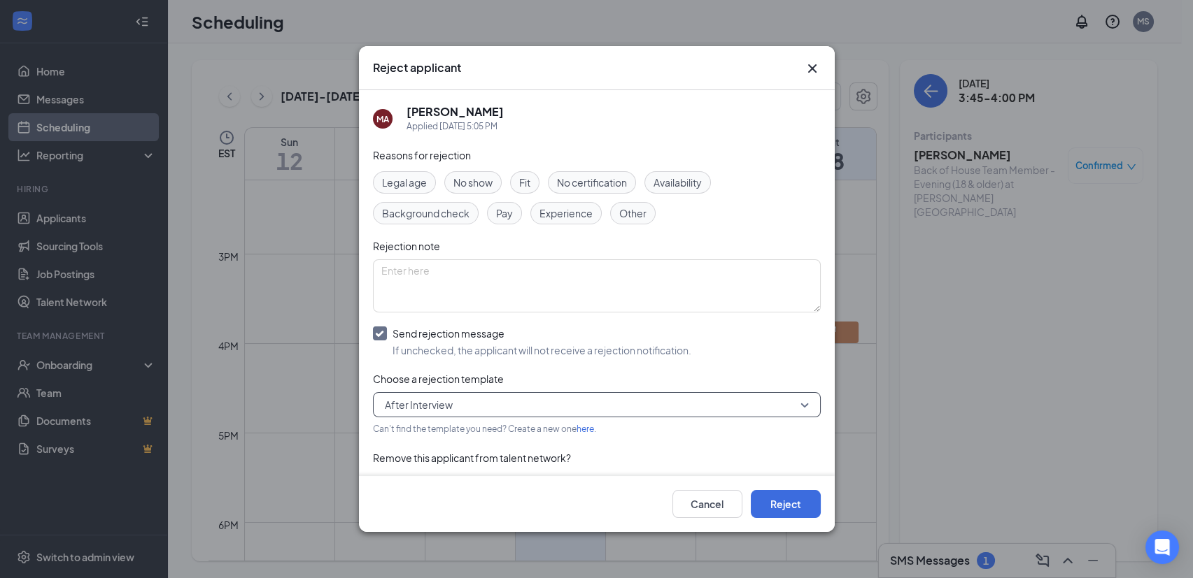
click at [527, 178] on span "Fit" at bounding box center [524, 182] width 11 height 15
click at [799, 508] on button "Reject" at bounding box center [785, 504] width 70 height 28
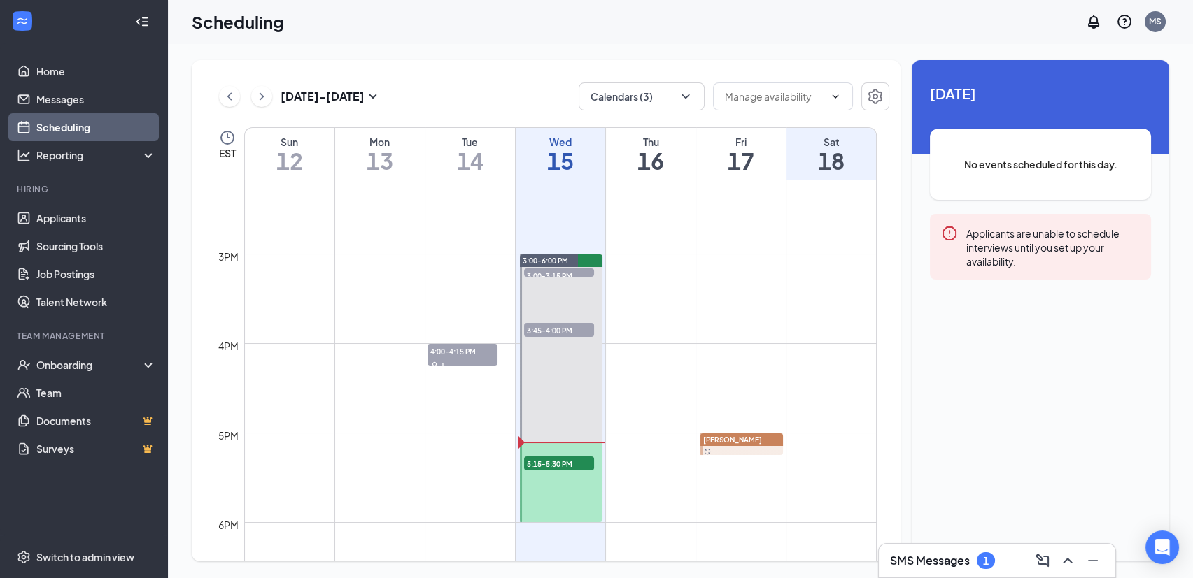
click at [731, 436] on span "[PERSON_NAME]" at bounding box center [732, 440] width 59 height 8
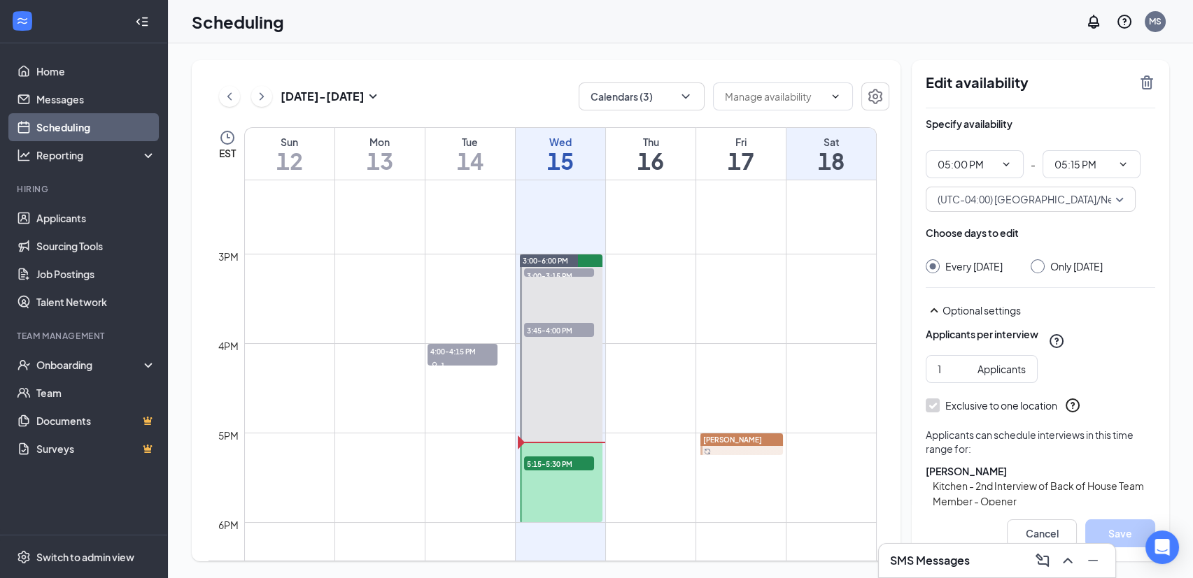
click at [731, 436] on span "[PERSON_NAME]" at bounding box center [732, 440] width 59 height 8
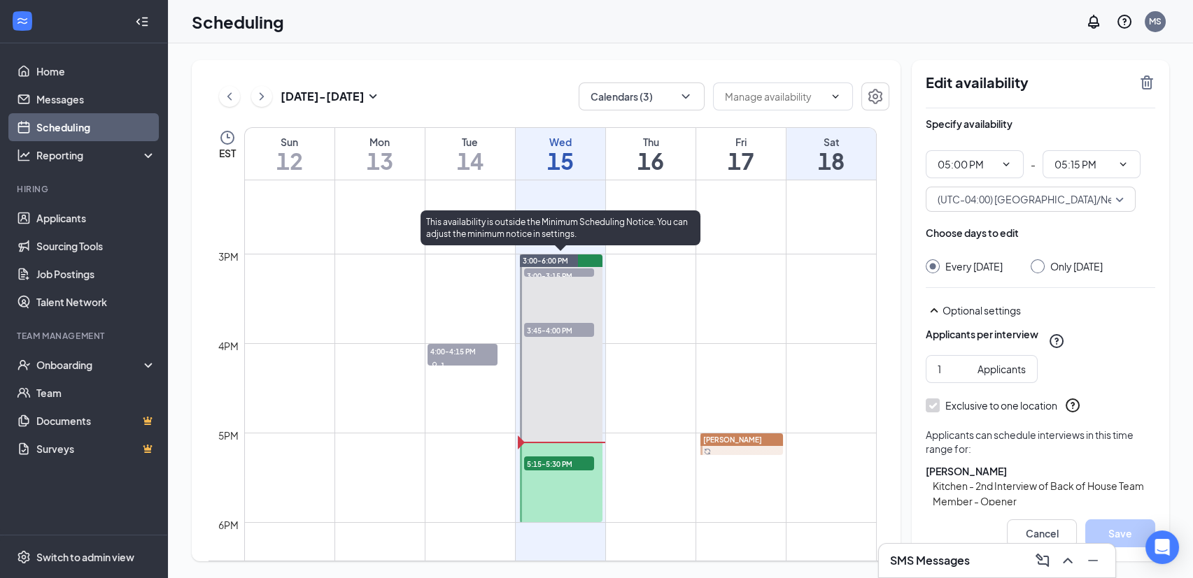
click at [553, 325] on span "3:45-4:00 PM" at bounding box center [559, 330] width 70 height 14
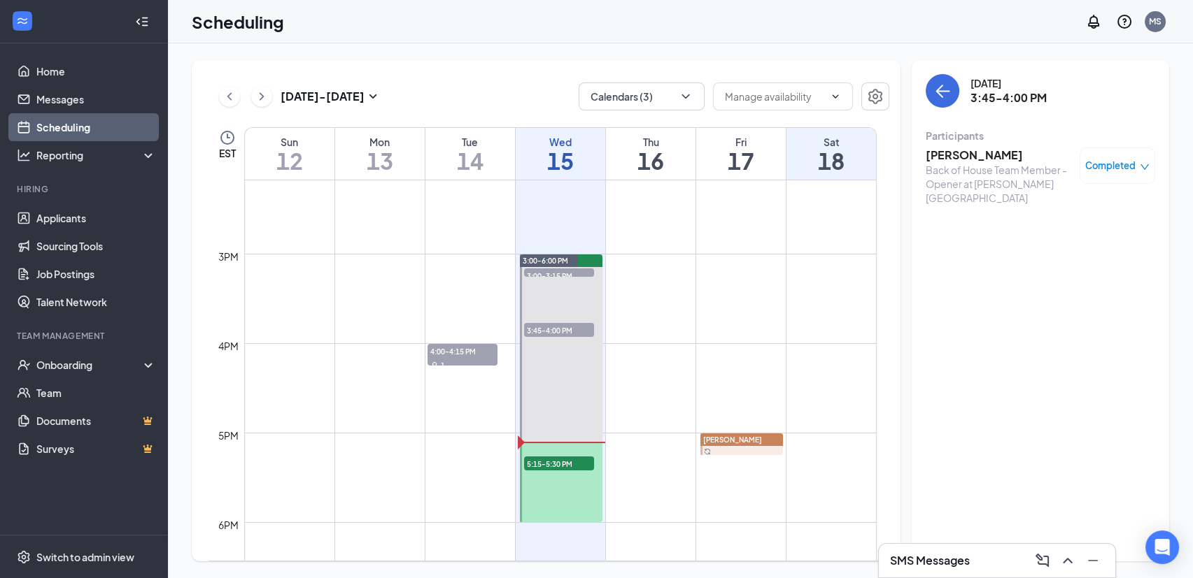
click at [1122, 166] on span "Completed" at bounding box center [1110, 166] width 50 height 14
click at [978, 151] on h3 "[PERSON_NAME]" at bounding box center [998, 155] width 147 height 15
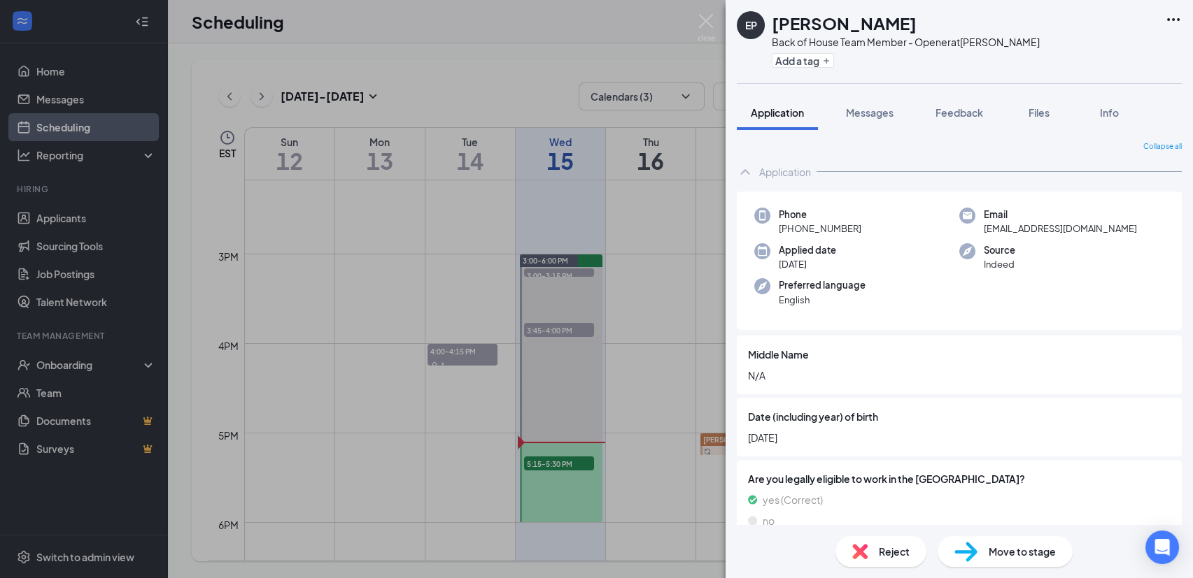
click at [1016, 552] on span "Move to stage" at bounding box center [1021, 551] width 67 height 15
type input "Kitchen - 2nd Interview (next stage)"
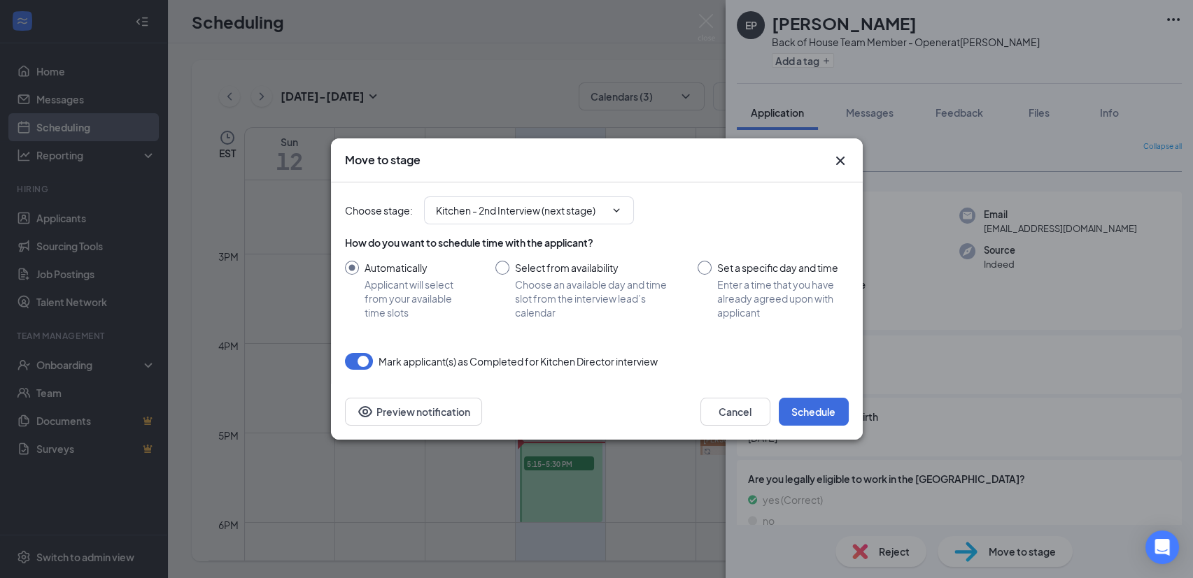
click at [705, 266] on input "Set a specific day and time Enter a time that you have already agreed upon with…" at bounding box center [772, 290] width 150 height 59
radio input "true"
radio input "false"
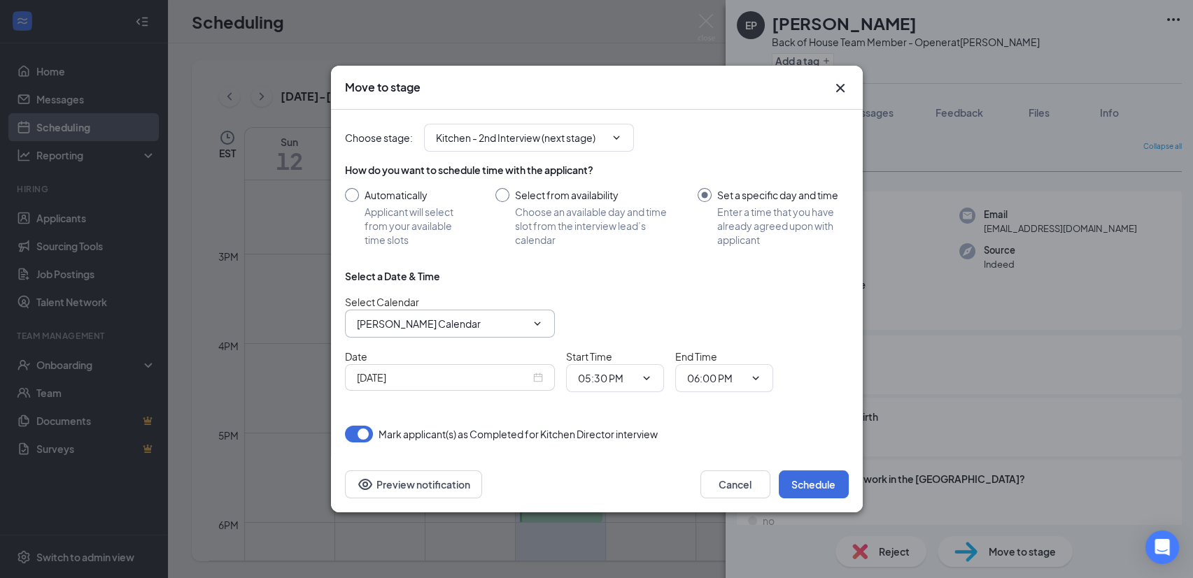
click at [513, 316] on input "Michael Sweat's Calendar" at bounding box center [441, 323] width 169 height 15
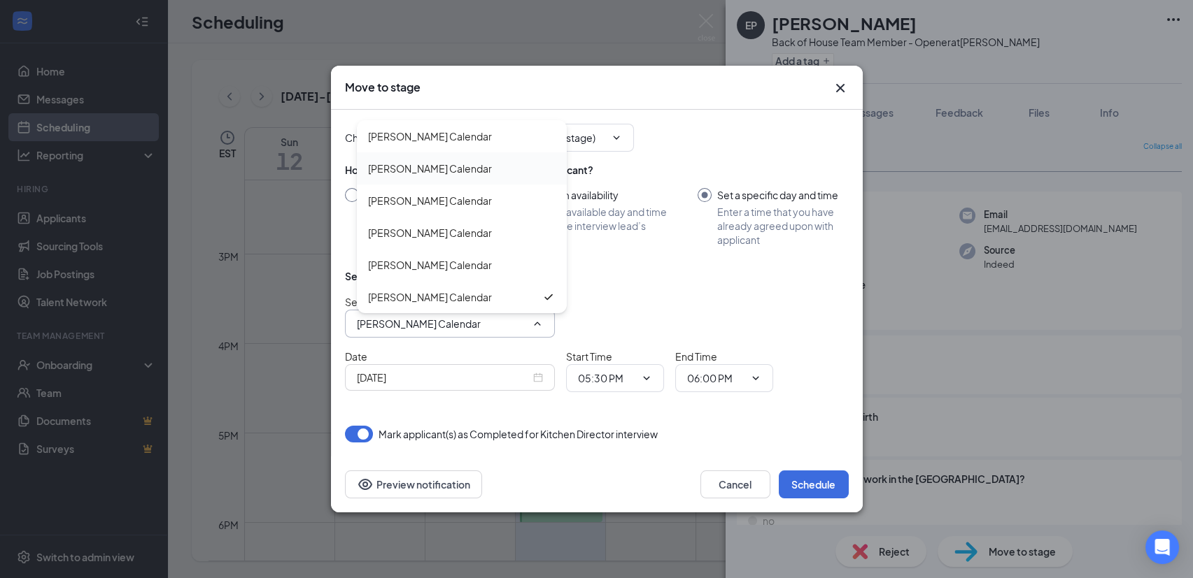
click at [460, 161] on div "Brittany Stokes's Calendar" at bounding box center [430, 168] width 124 height 15
type input "Brittany Stokes's Calendar"
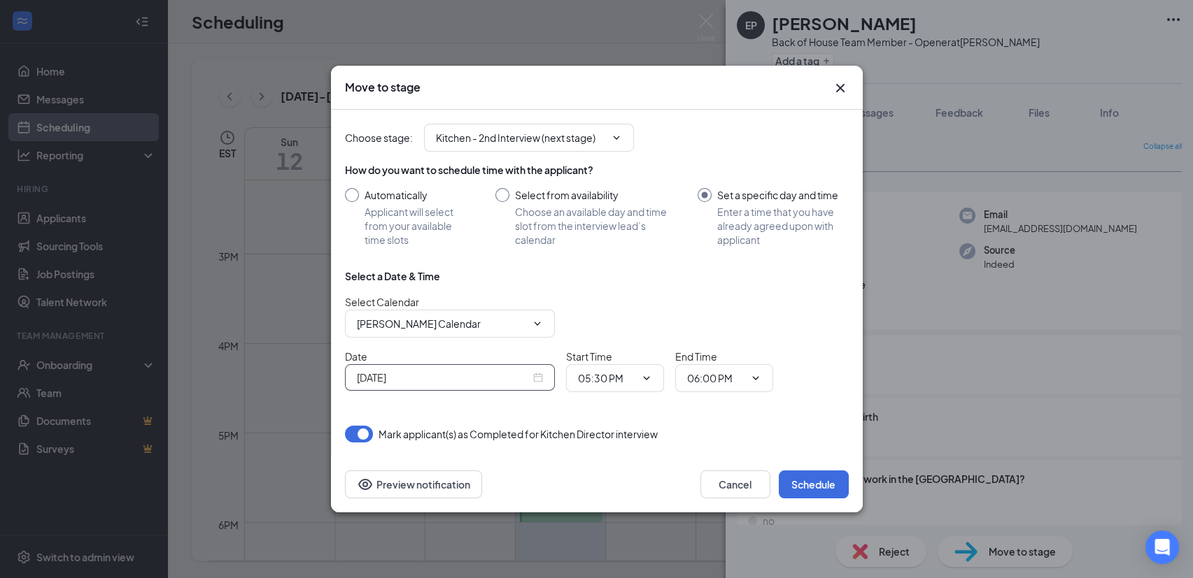
click at [538, 378] on div "Oct 15, 2025" at bounding box center [450, 377] width 186 height 15
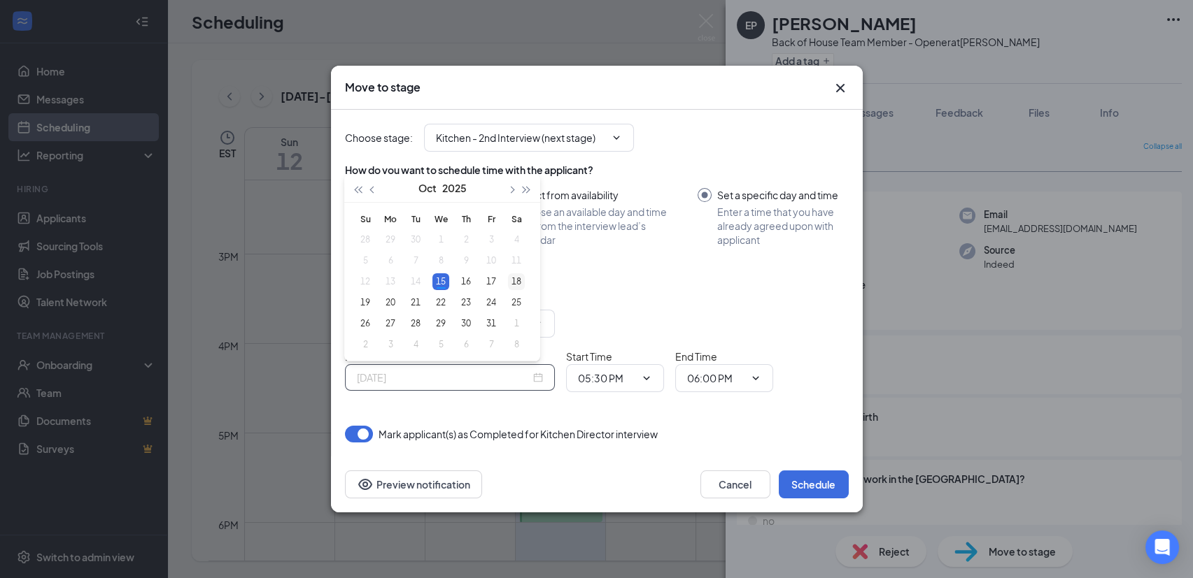
type input "Oct 18, 2025"
click at [514, 279] on div "18" at bounding box center [516, 281] width 17 height 17
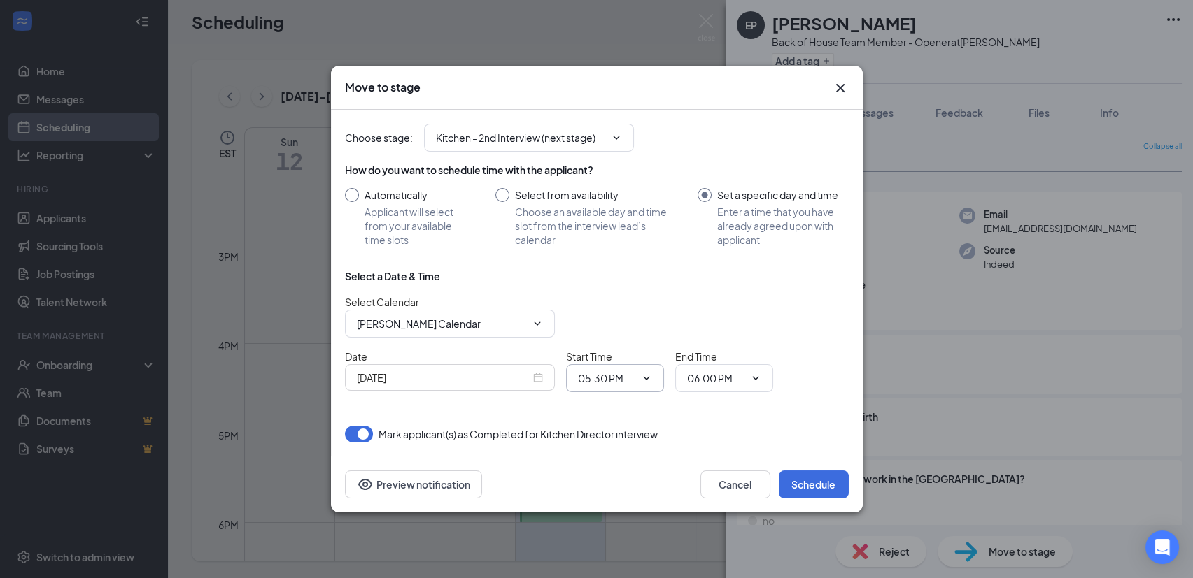
click at [643, 373] on icon "ChevronDown" at bounding box center [646, 378] width 11 height 11
click at [629, 305] on div "03:45 PM" at bounding box center [609, 304] width 41 height 15
type input "03:45 PM"
click at [755, 375] on icon "ChevronDown" at bounding box center [755, 378] width 11 height 11
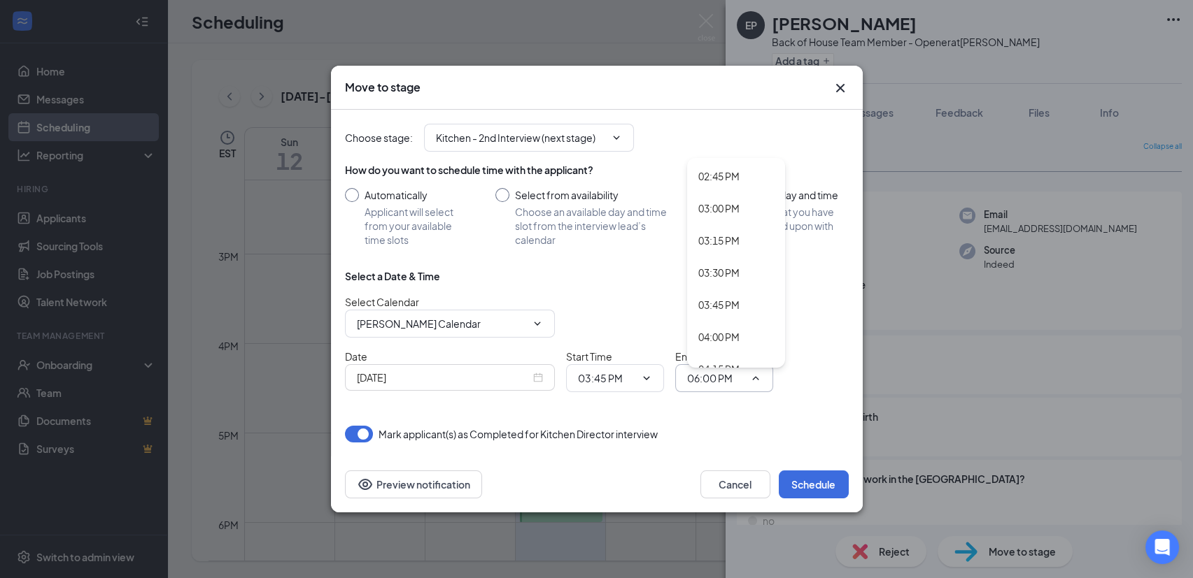
scroll to position [1927, 0]
click at [728, 301] on div "04:00 PM" at bounding box center [718, 306] width 41 height 15
type input "04:00 PM"
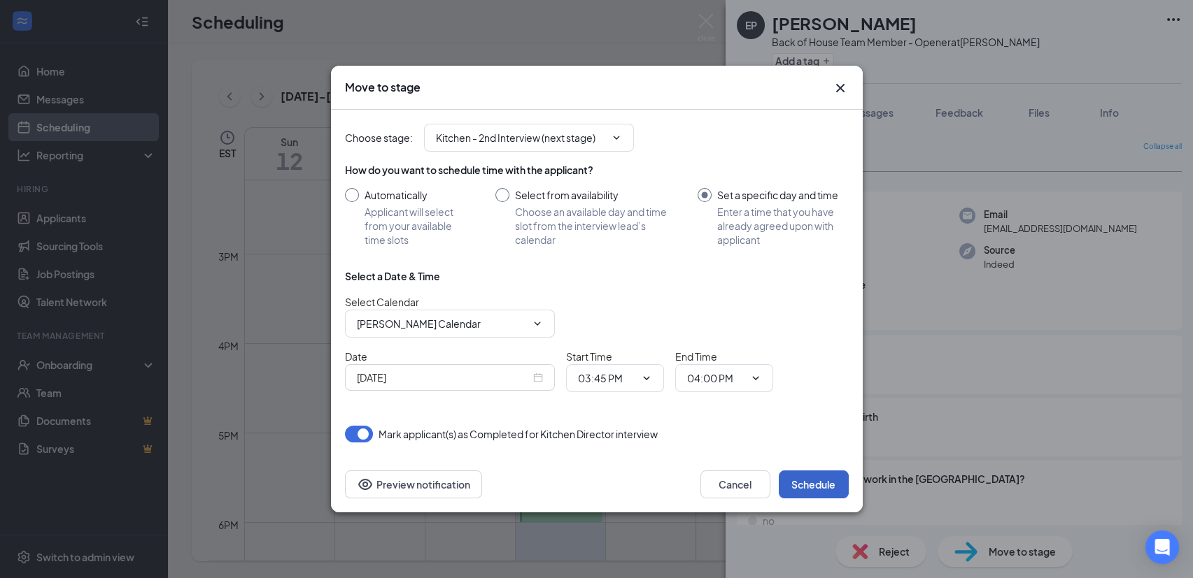
click at [806, 481] on button "Schedule" at bounding box center [813, 485] width 70 height 28
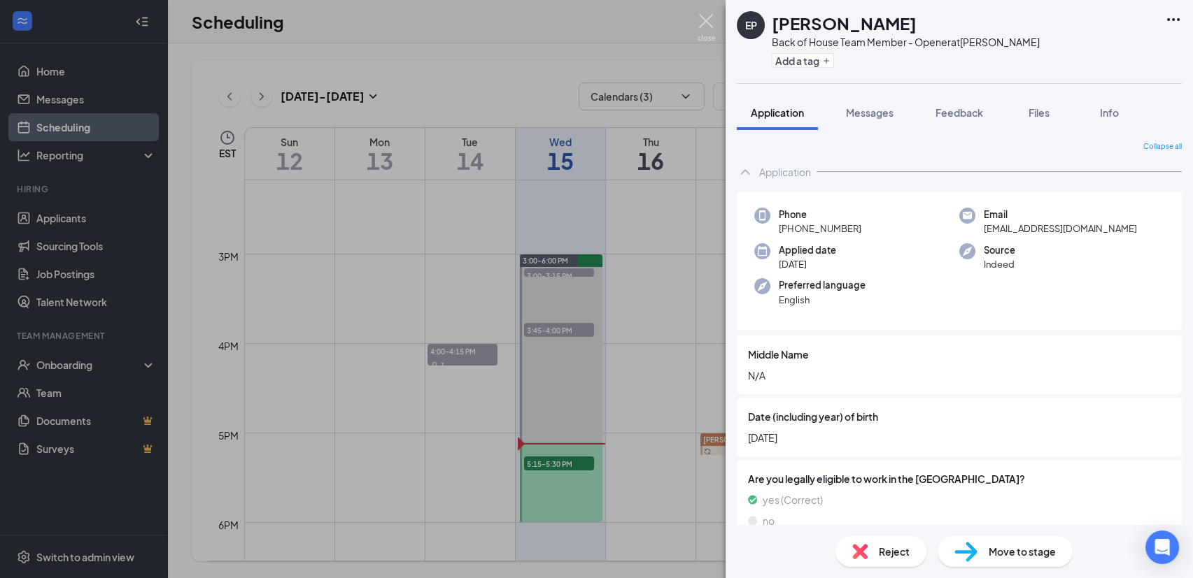
click at [706, 15] on img at bounding box center [705, 27] width 17 height 27
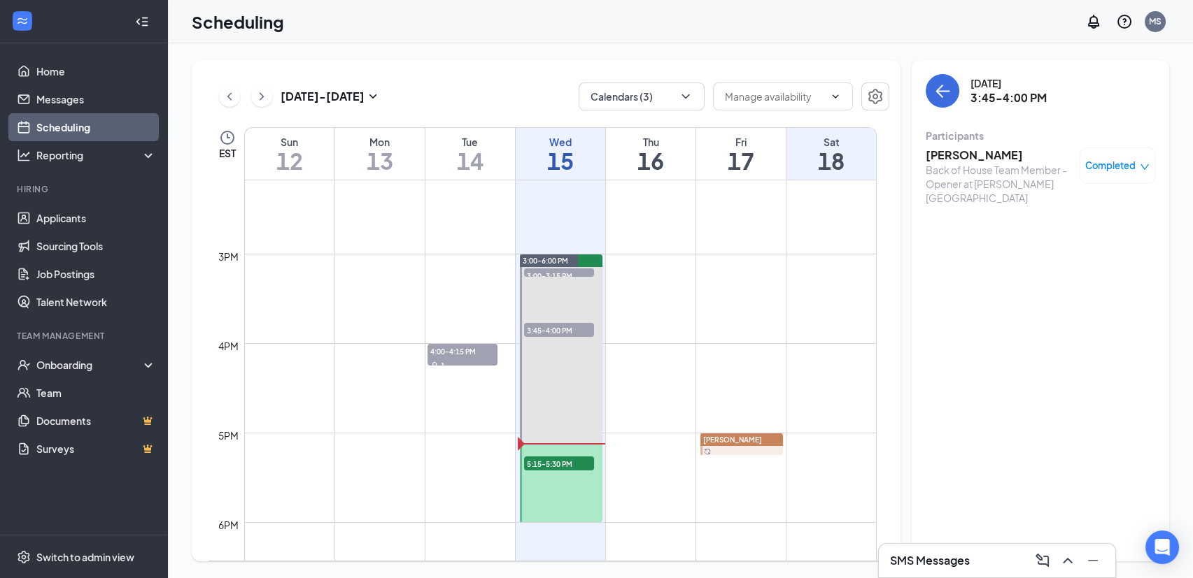
click at [588, 22] on div "Scheduling MS" at bounding box center [680, 21] width 1025 height 43
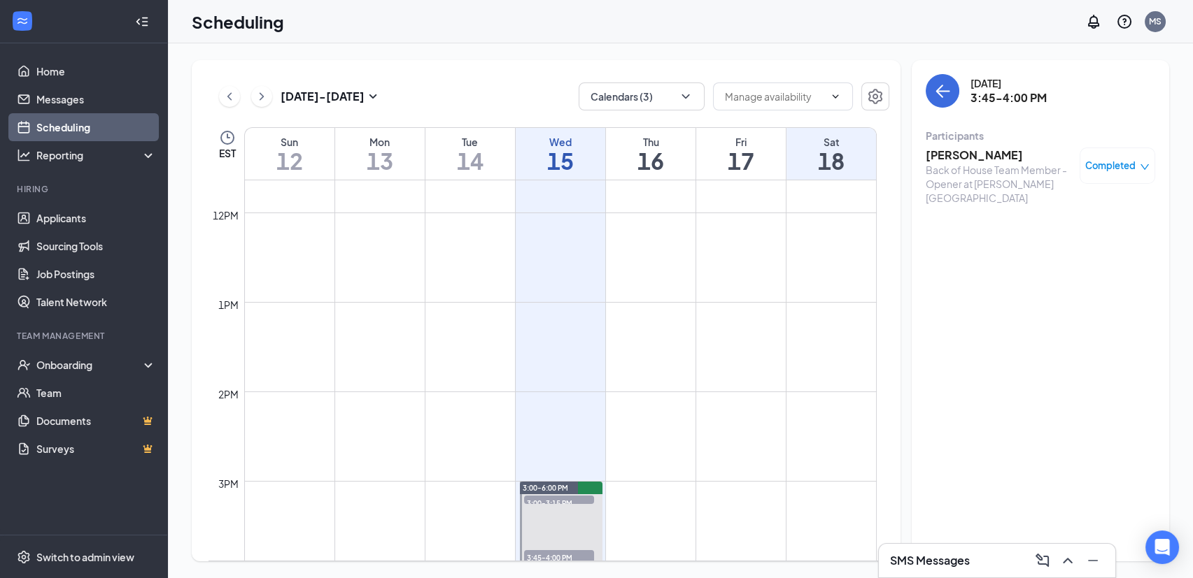
scroll to position [1224, 0]
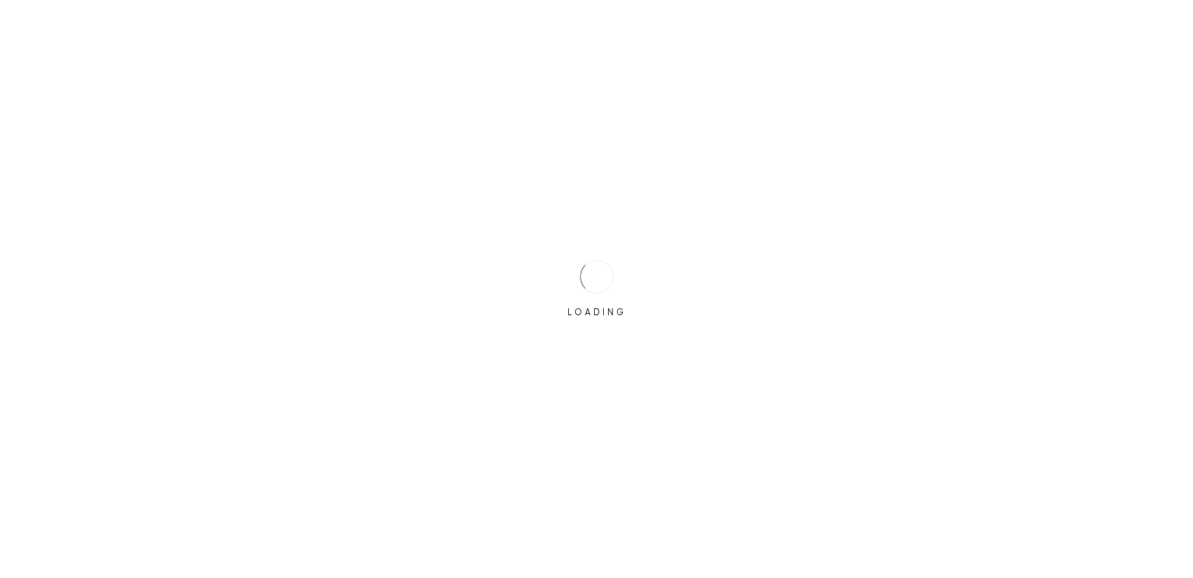
select select "English"
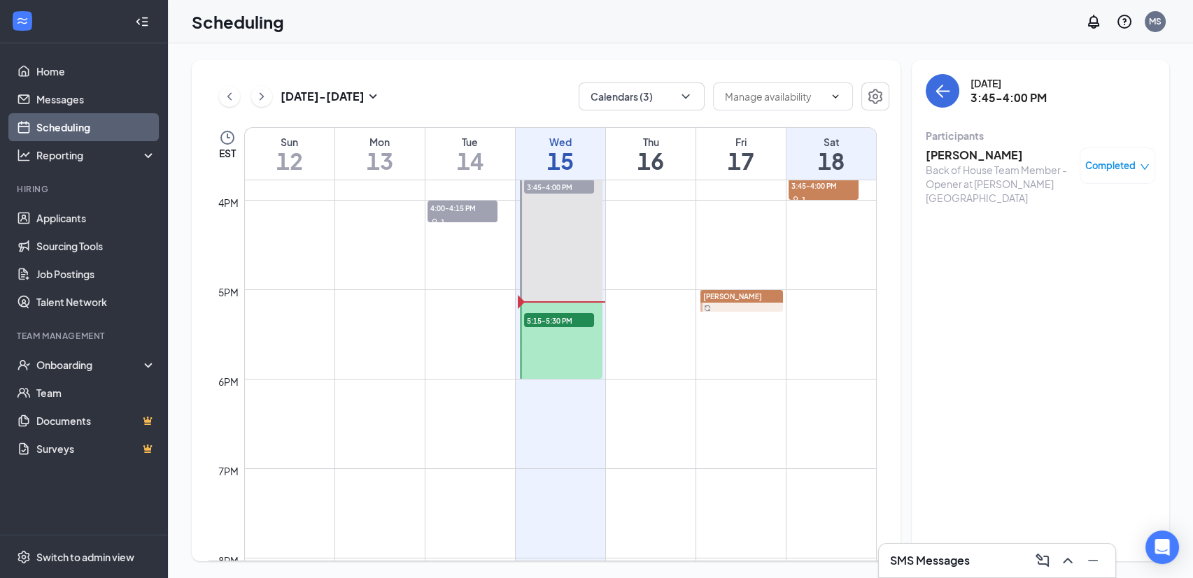
scroll to position [1231, 0]
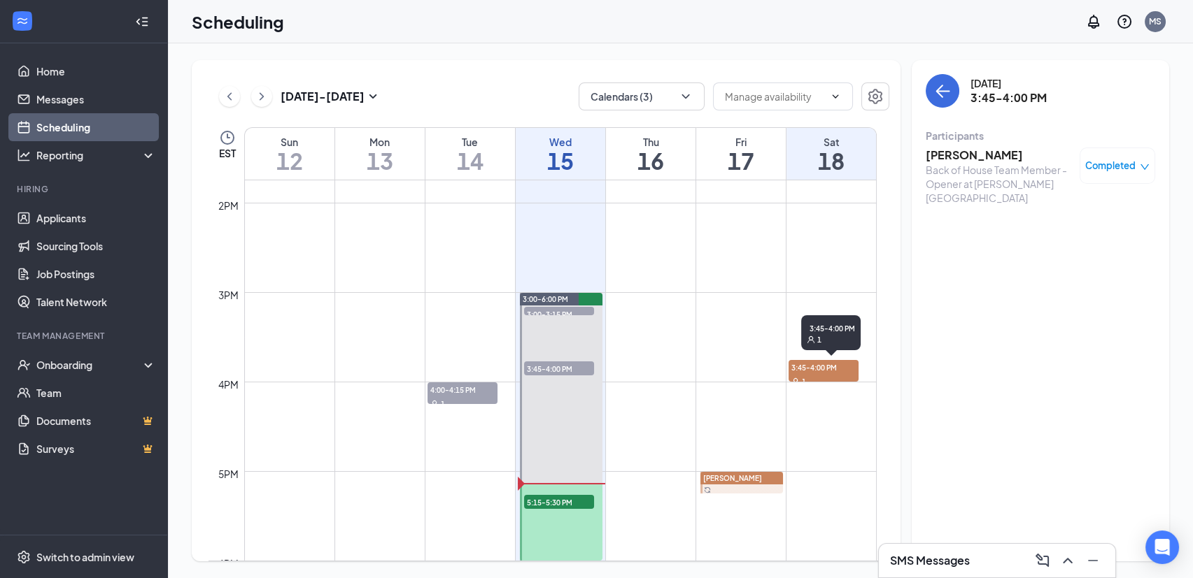
click at [829, 376] on div "1" at bounding box center [823, 381] width 70 height 14
click at [968, 159] on h3 "[PERSON_NAME]" at bounding box center [998, 155] width 147 height 15
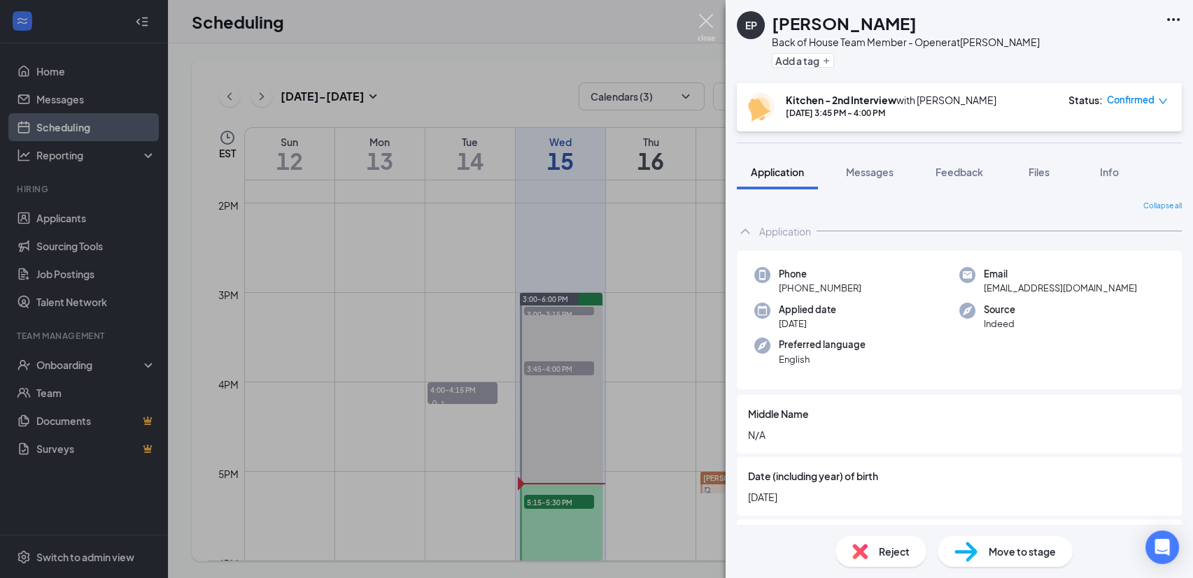
click at [704, 17] on img at bounding box center [705, 27] width 17 height 27
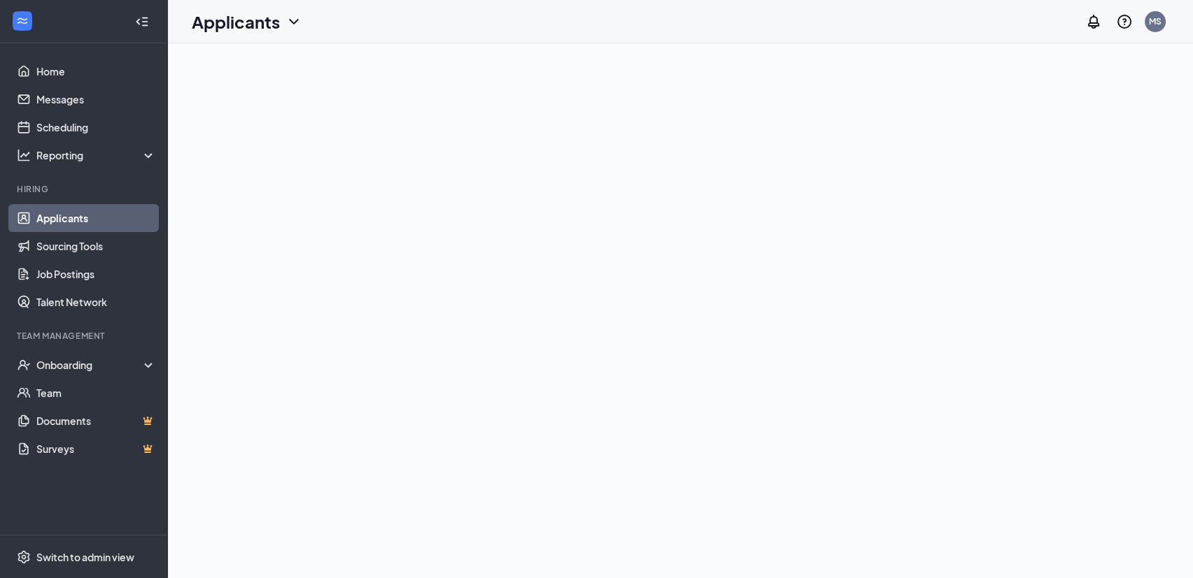
click at [0, 0] on div at bounding box center [0, 0] width 0 height 0
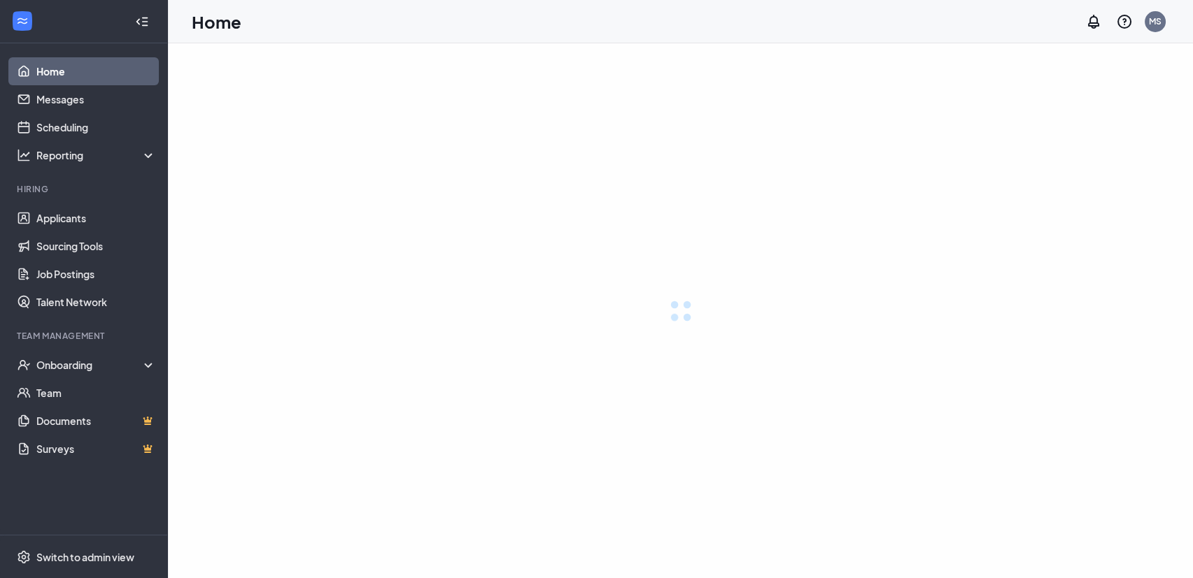
select select "English"
